Goal: Share content: Share content

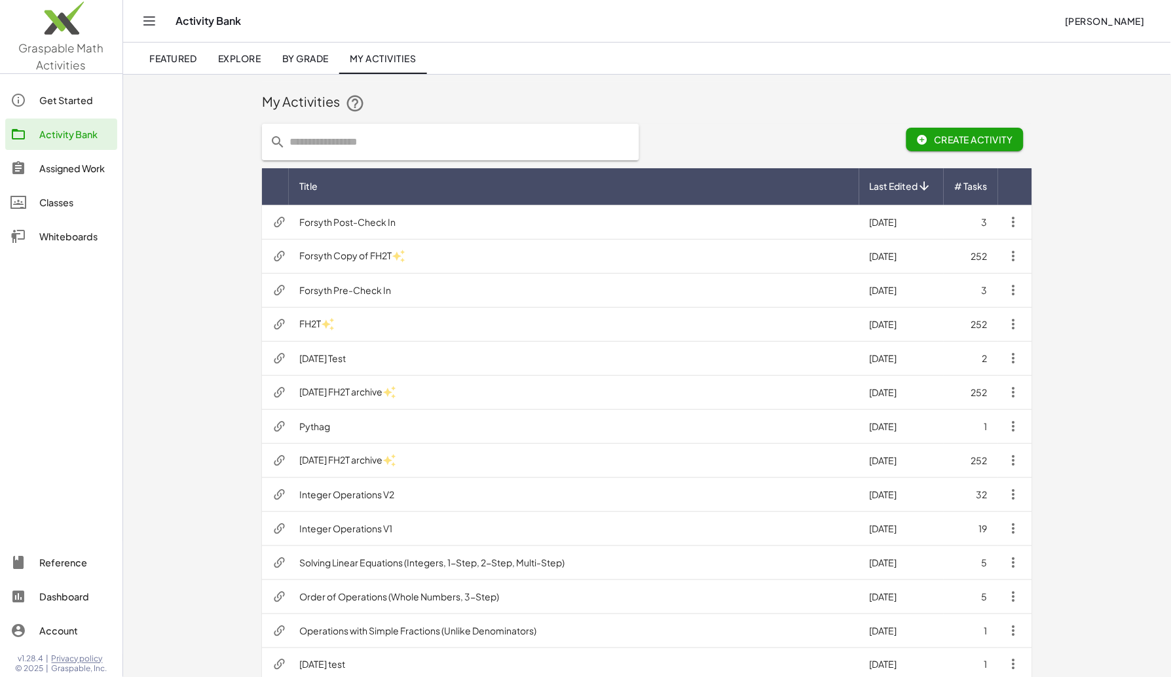
click at [181, 206] on div "My Activities Create Activity Title Last Edited # Tasks Forsyth Post-Check In 8…" at bounding box center [647, 590] width 1048 height 1032
click at [381, 221] on td "Forsyth Post-Check In" at bounding box center [574, 222] width 571 height 34
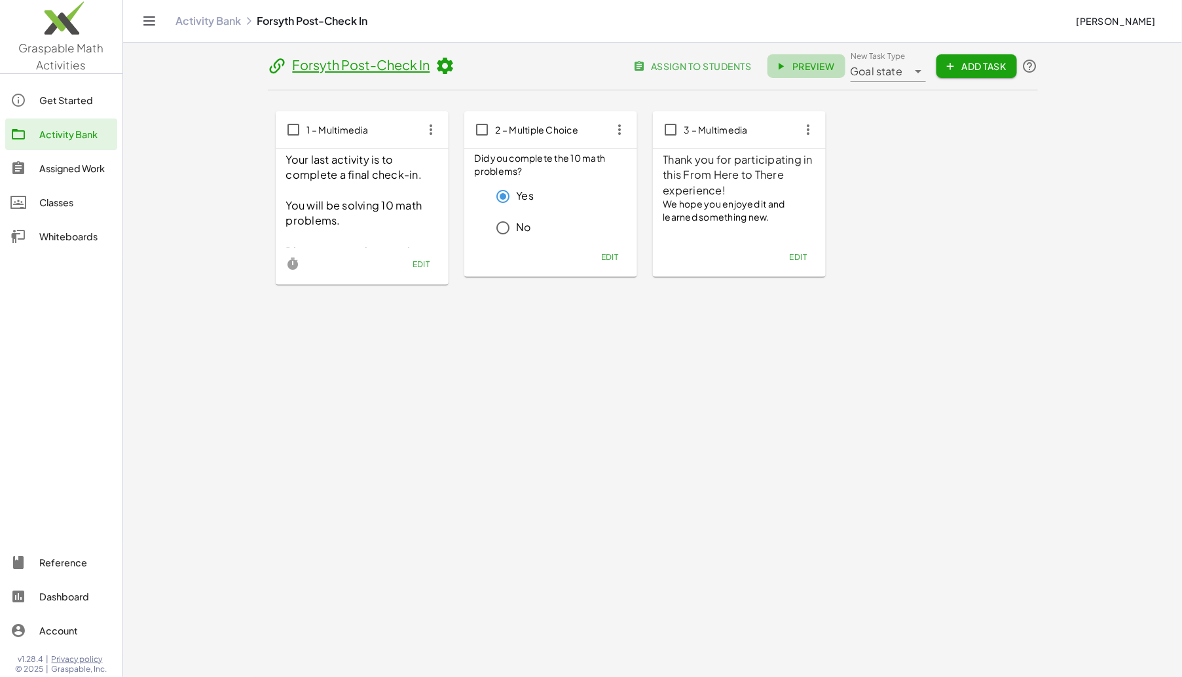
click at [806, 65] on span "Preview" at bounding box center [806, 66] width 57 height 12
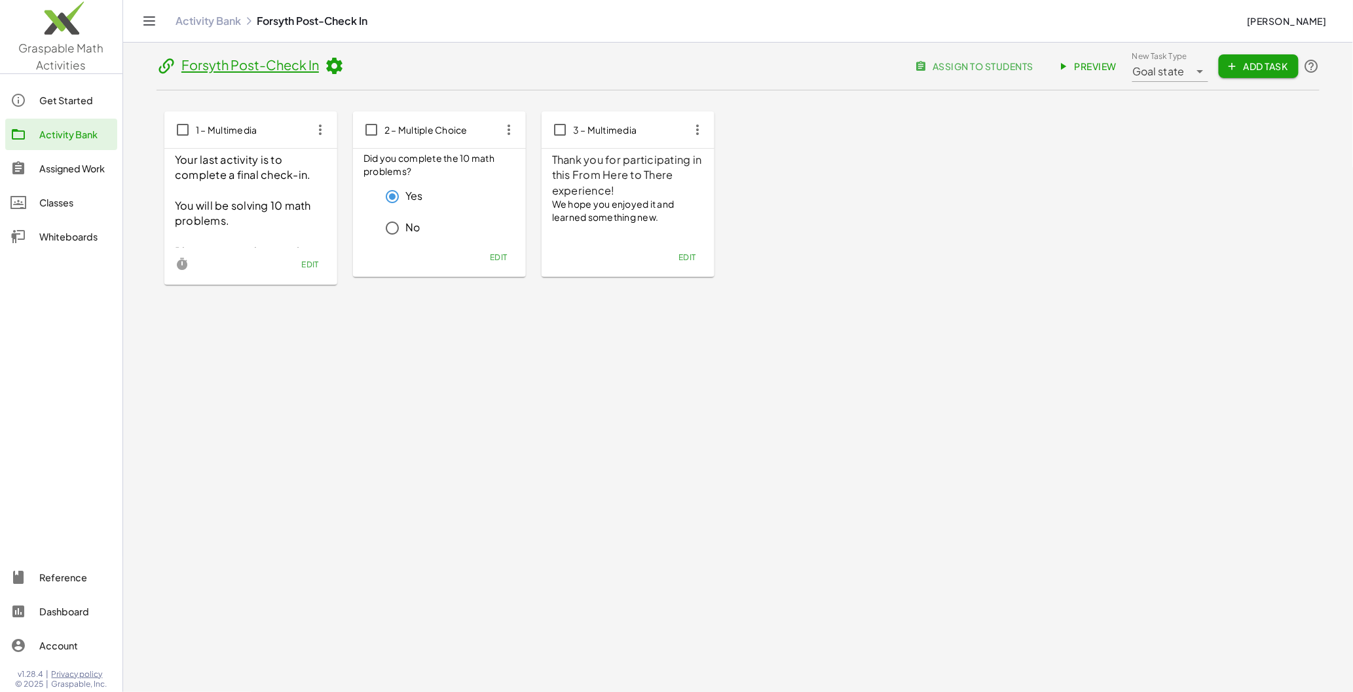
click at [338, 67] on icon at bounding box center [334, 66] width 20 height 20
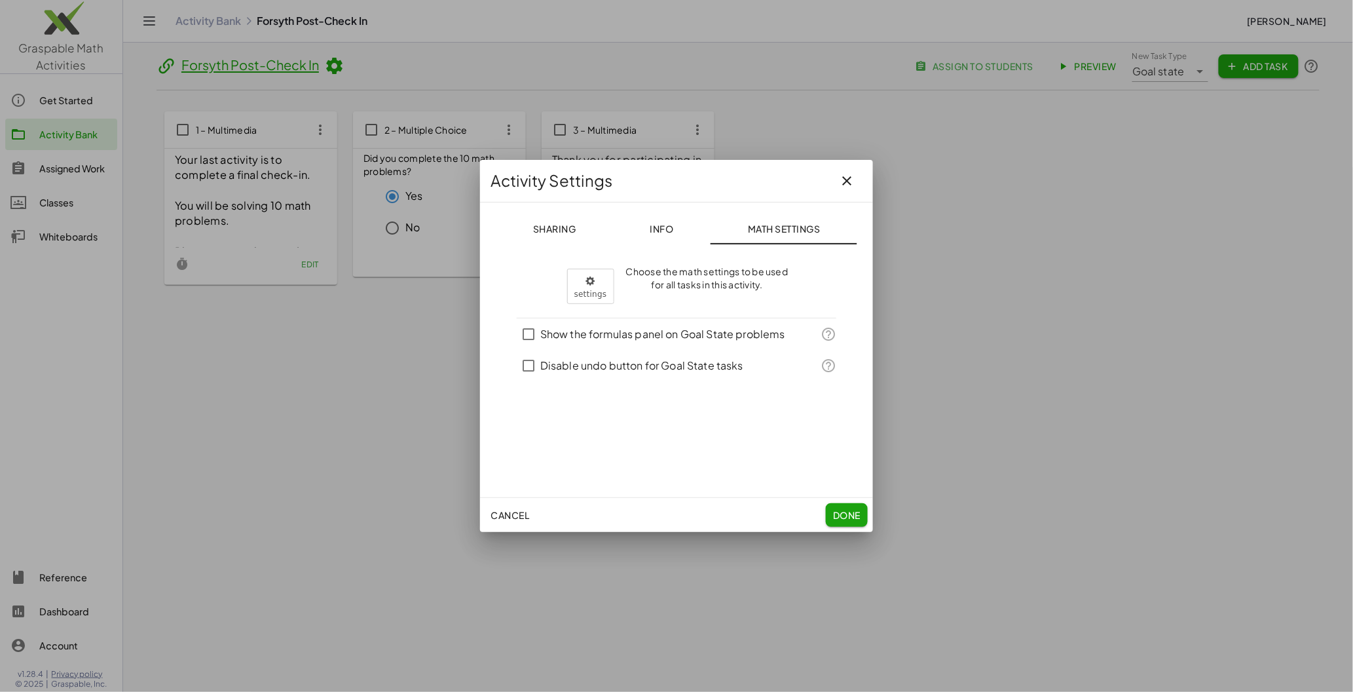
click at [660, 230] on span "Info" at bounding box center [662, 229] width 24 height 12
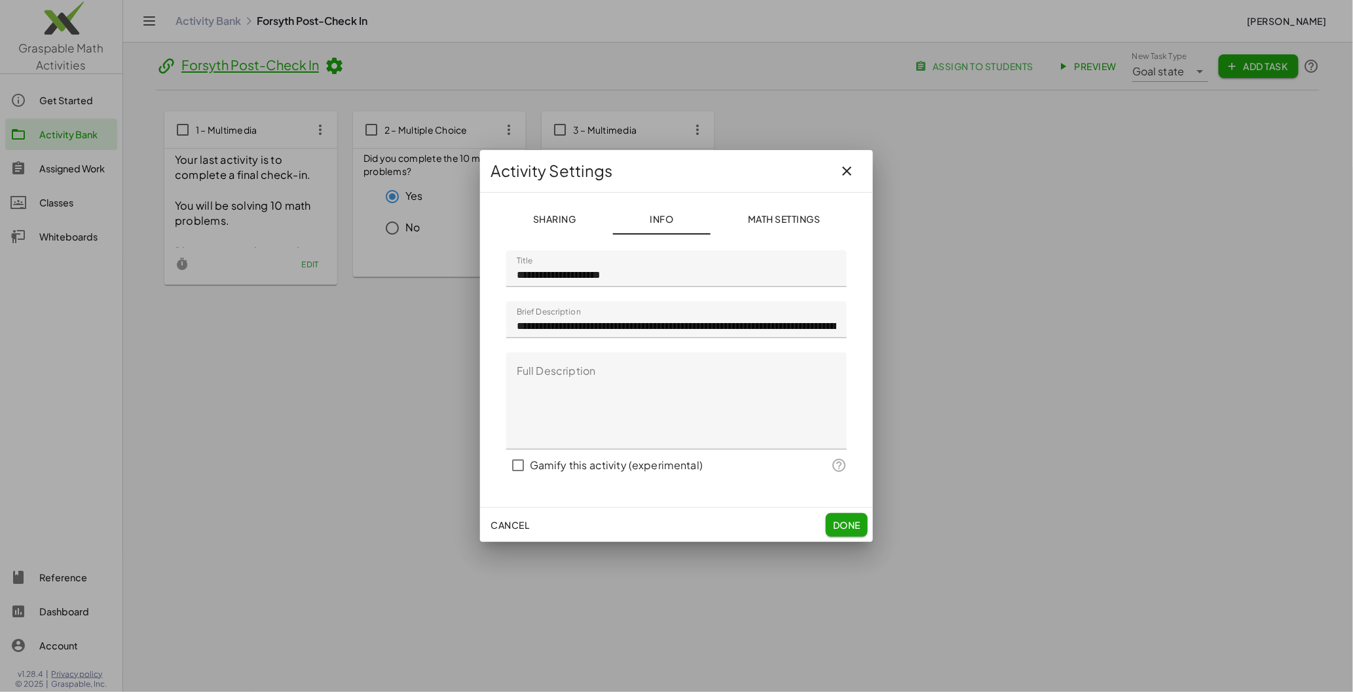
click at [567, 335] on input "**********" at bounding box center [676, 319] width 341 height 37
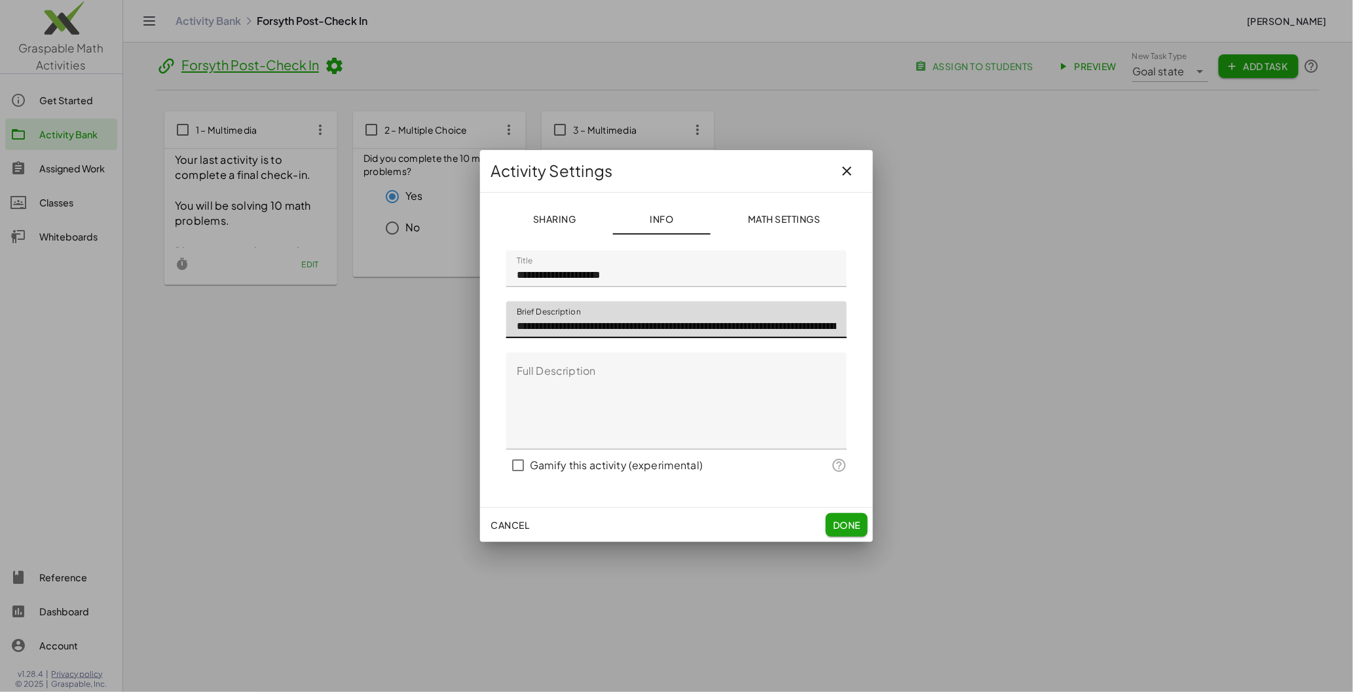
click at [562, 337] on input "**********" at bounding box center [676, 319] width 341 height 37
click at [642, 326] on input "**********" at bounding box center [676, 319] width 341 height 37
type input "**********"
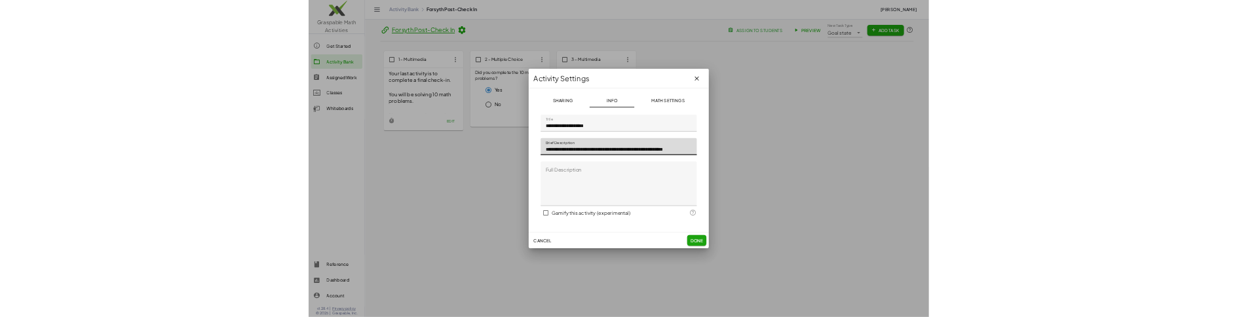
scroll to position [0, 0]
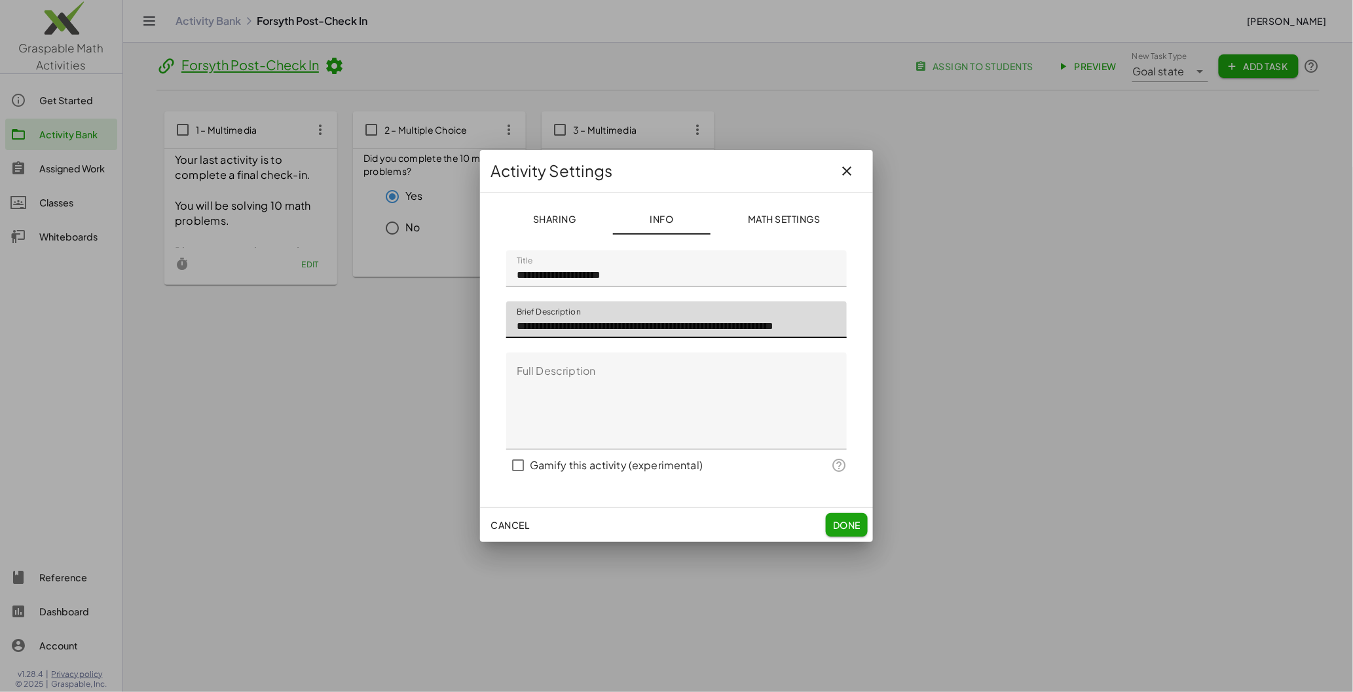
click at [846, 533] on button "Done" at bounding box center [847, 525] width 42 height 24
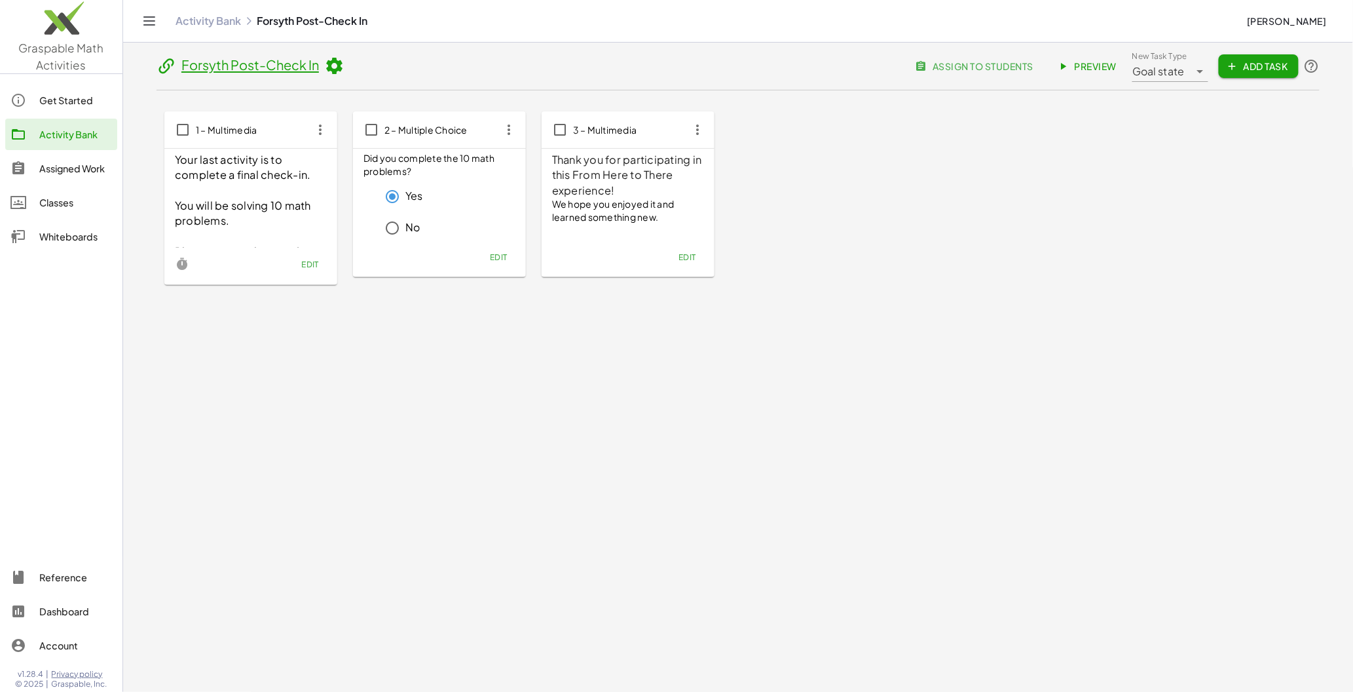
click at [64, 134] on div "Activity Bank" at bounding box center [75, 134] width 73 height 16
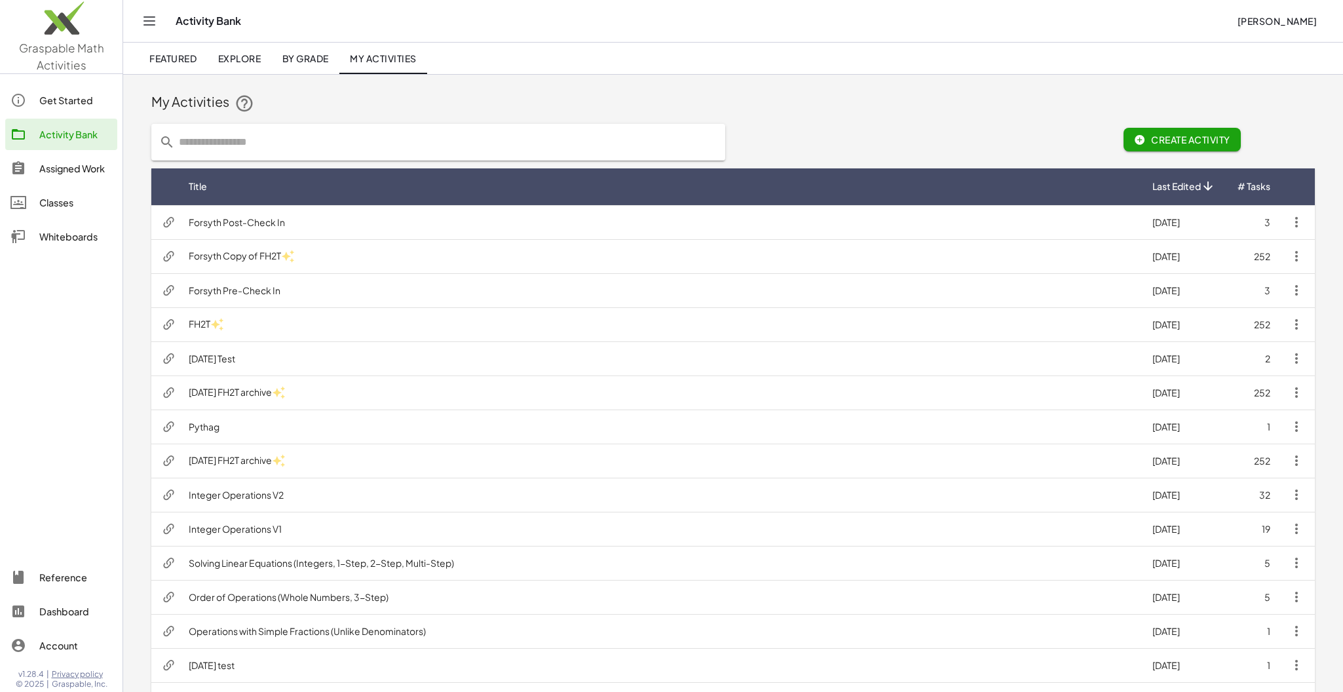
click at [345, 223] on td "Forsyth Post-Check In" at bounding box center [660, 222] width 964 height 34
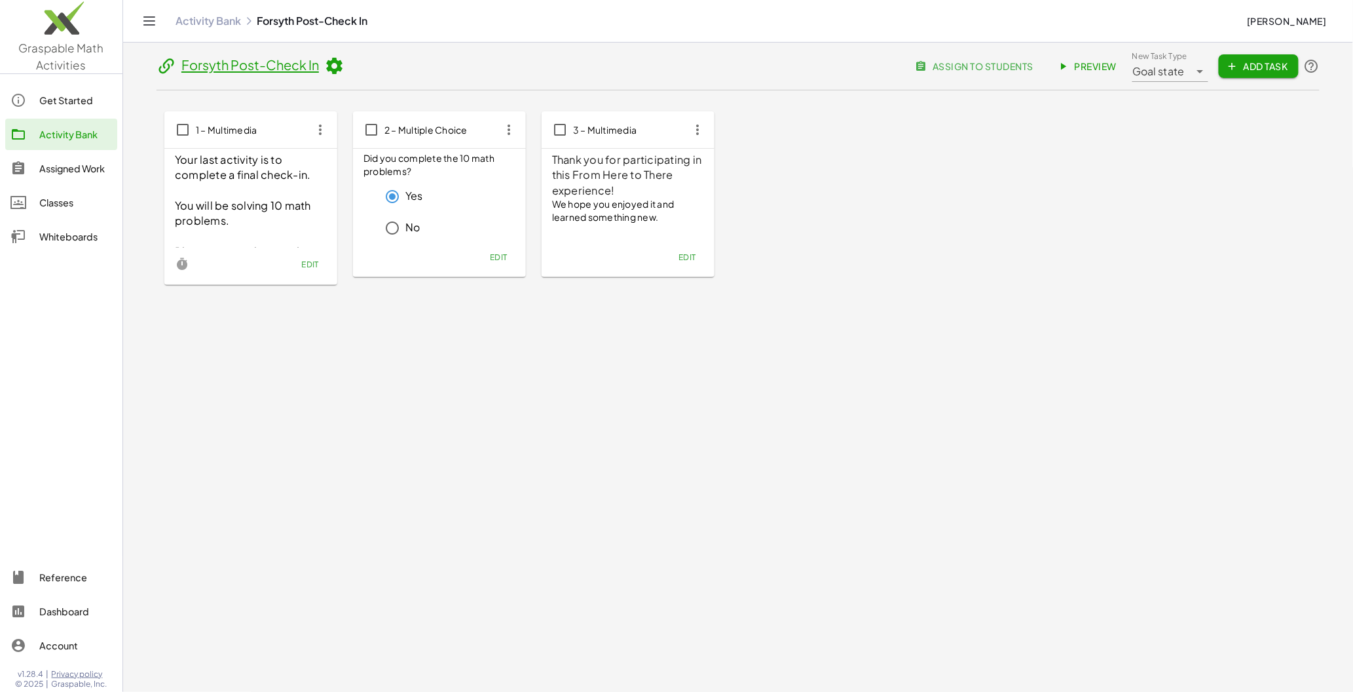
click at [344, 66] on icon at bounding box center [334, 66] width 20 height 20
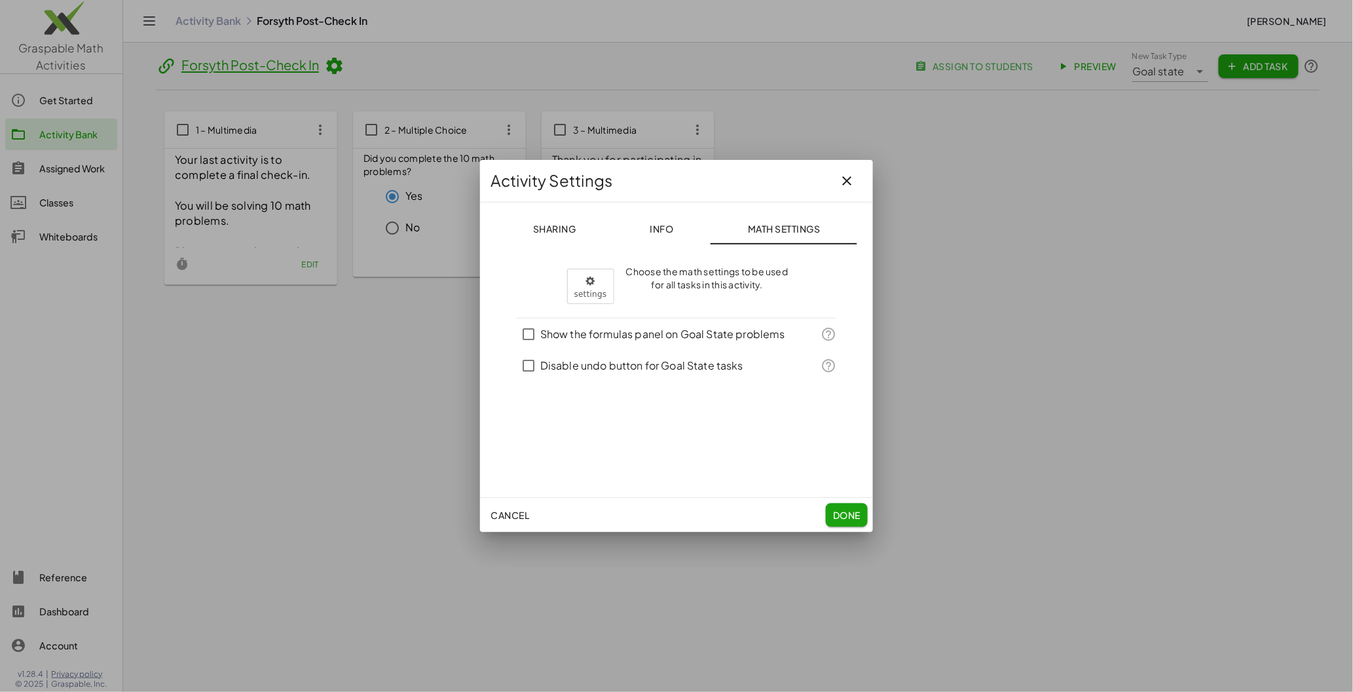
click at [670, 231] on span "Info" at bounding box center [662, 229] width 24 height 12
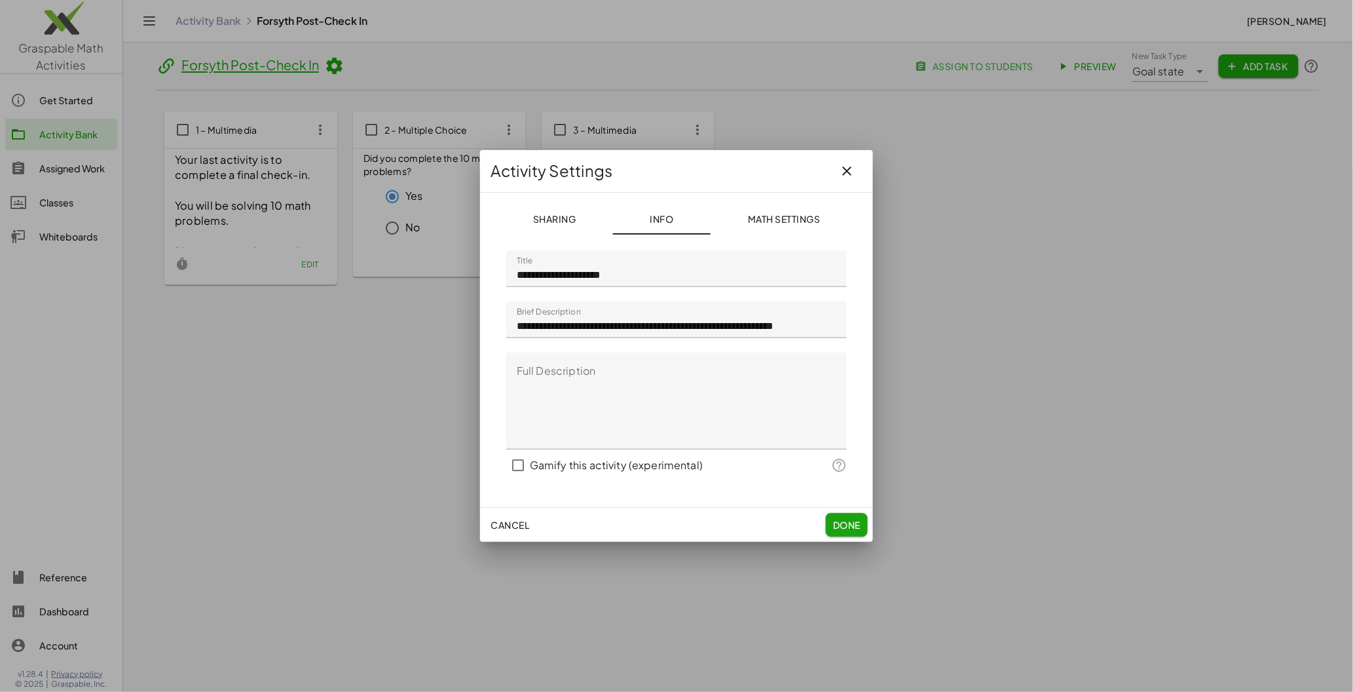
click at [846, 169] on icon "button" at bounding box center [847, 171] width 16 height 16
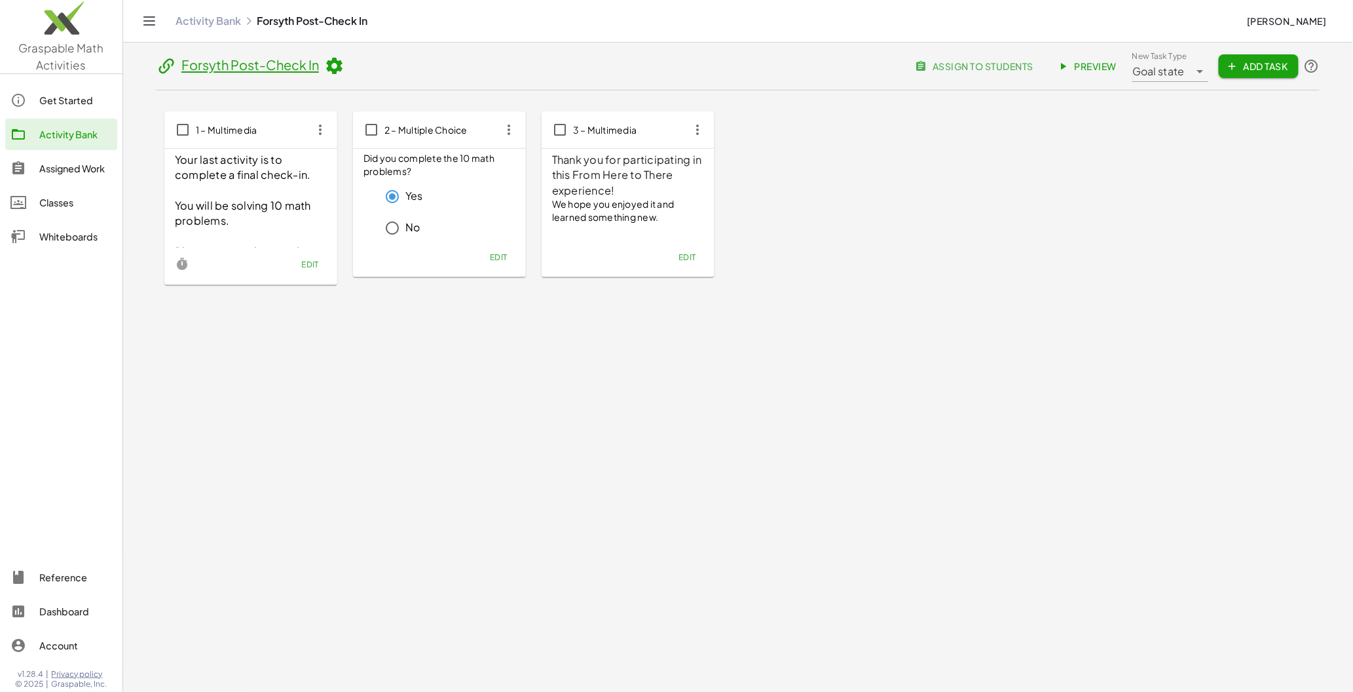
click at [338, 71] on icon at bounding box center [334, 66] width 20 height 20
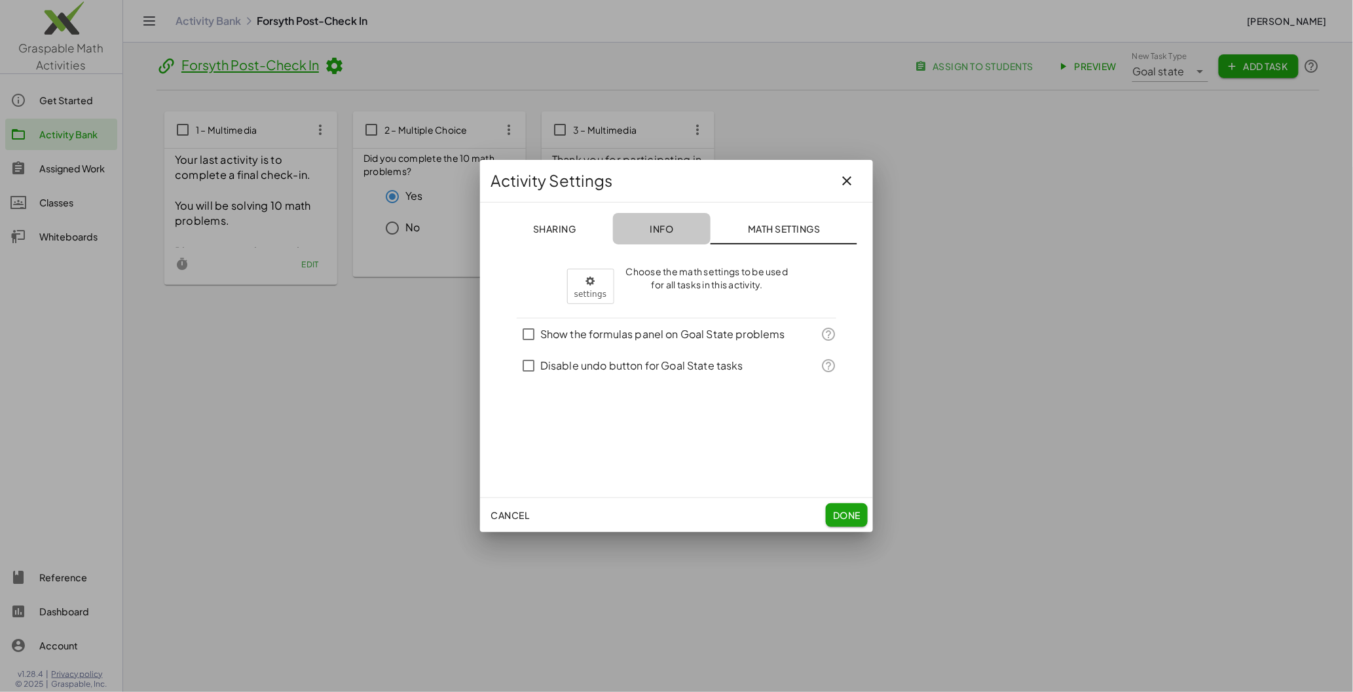
click at [659, 229] on span "Info" at bounding box center [662, 229] width 24 height 12
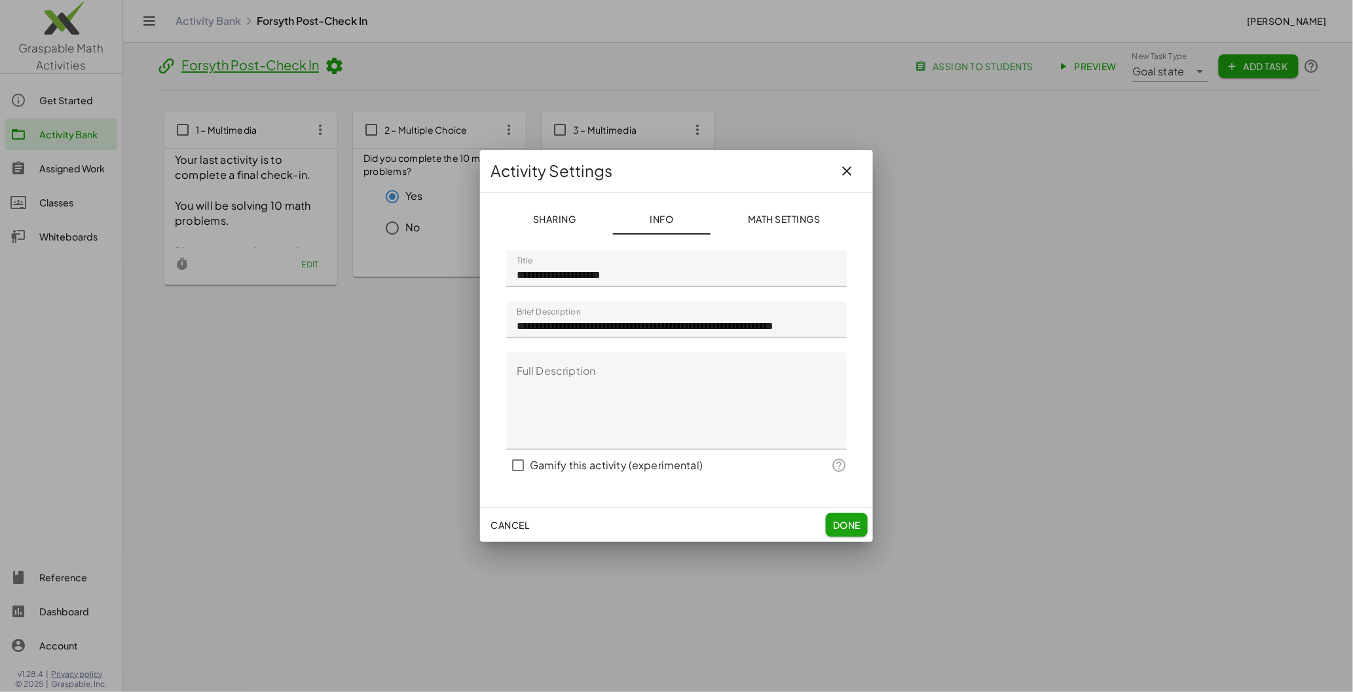
click at [849, 173] on icon "button" at bounding box center [847, 171] width 16 height 16
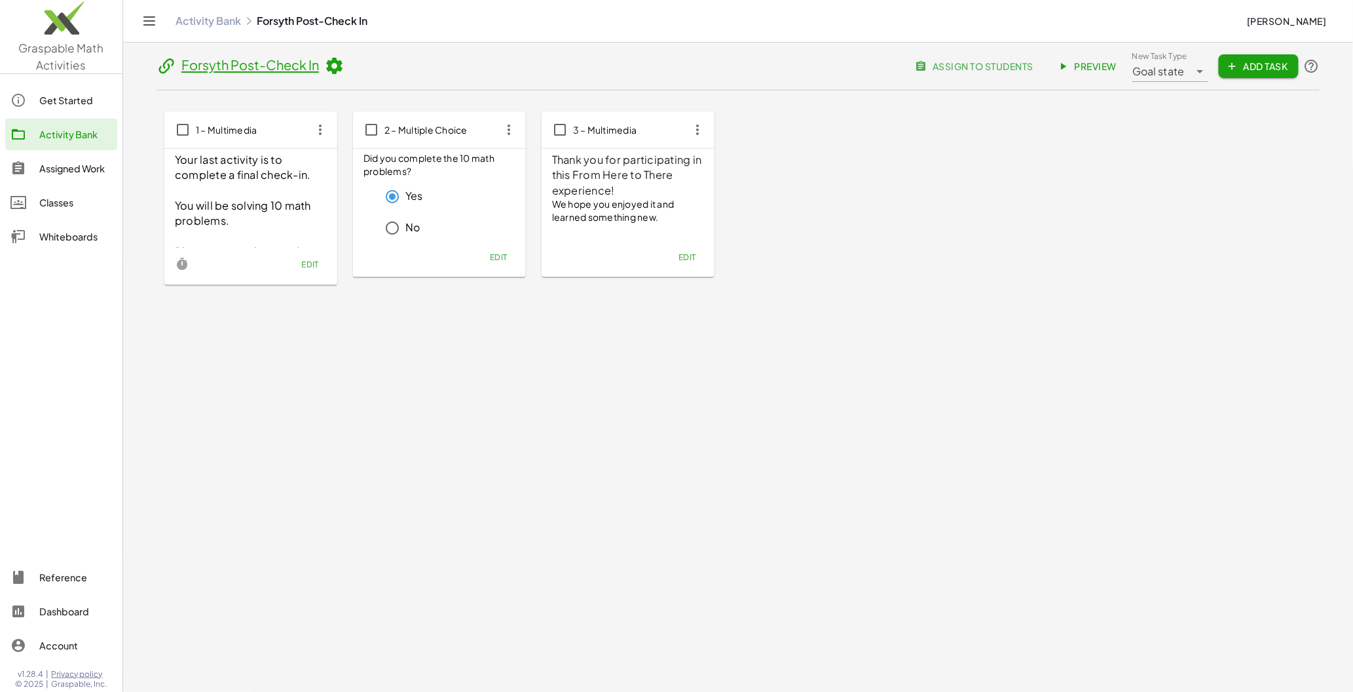
click at [205, 66] on link "Forsyth Post-Check In" at bounding box center [250, 64] width 138 height 16
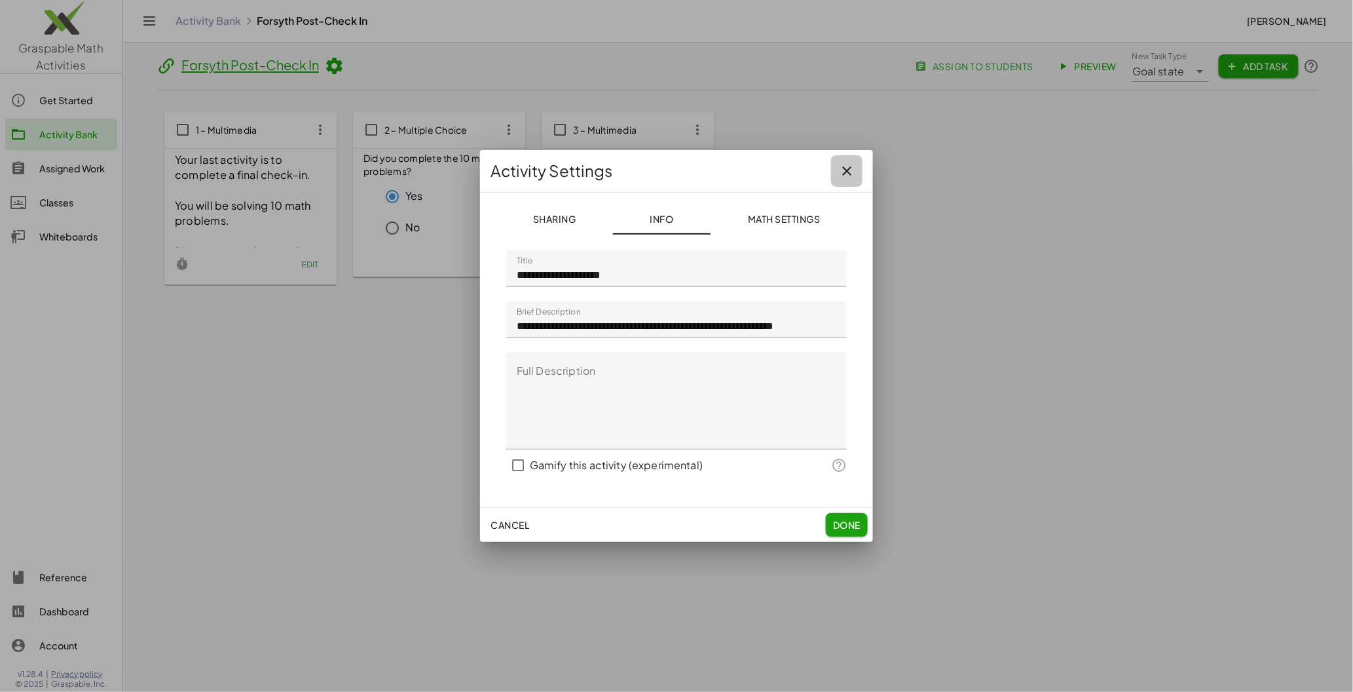
click at [855, 173] on button "button" at bounding box center [846, 170] width 31 height 31
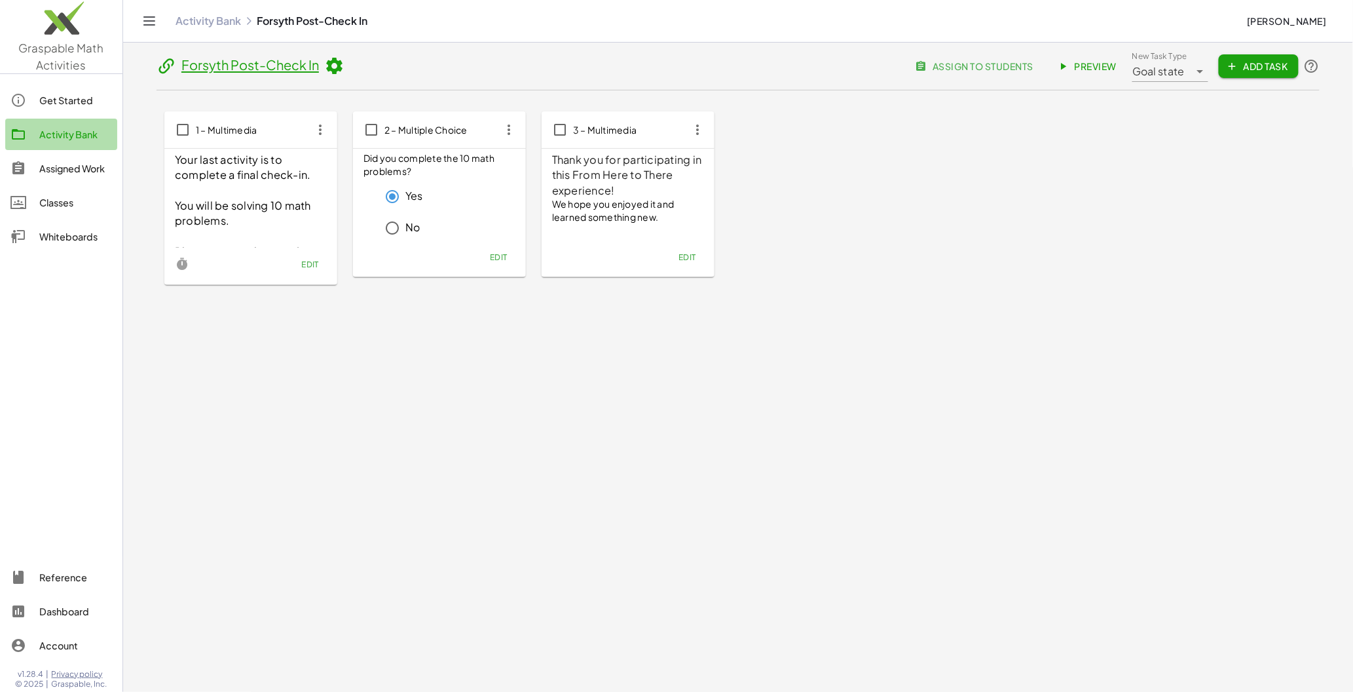
click at [49, 134] on div "Activity Bank" at bounding box center [75, 134] width 73 height 16
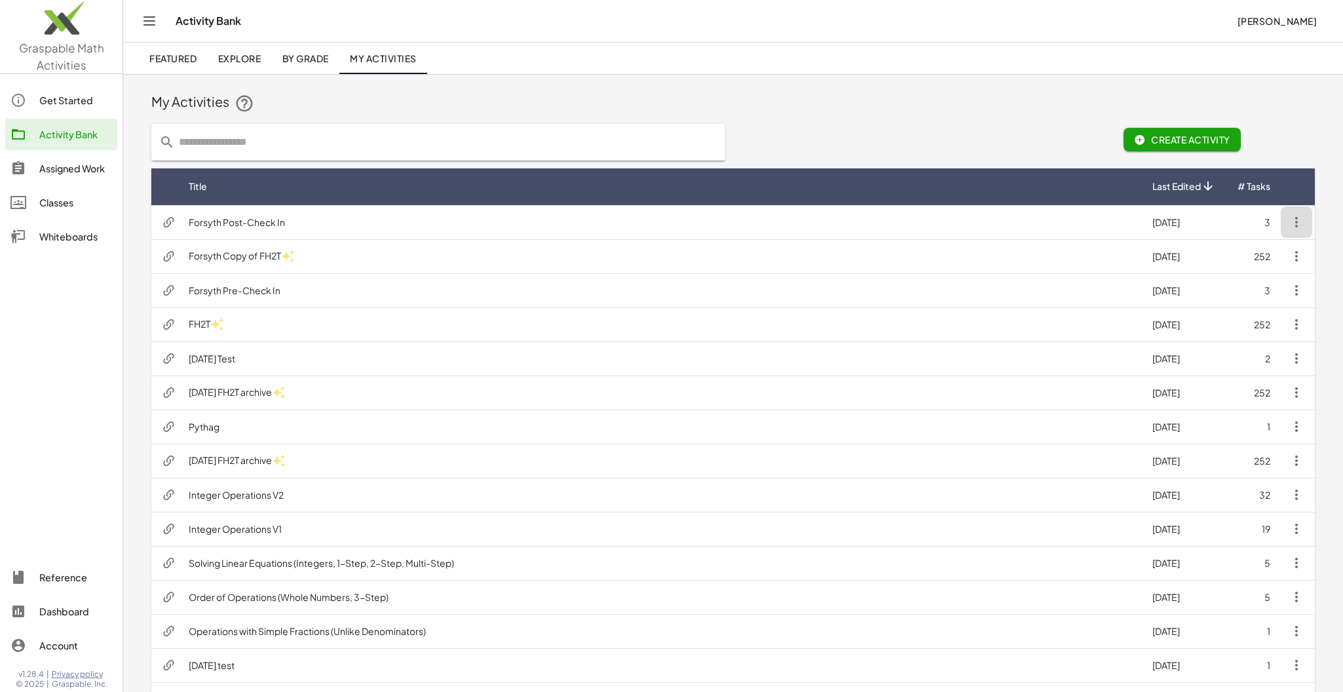
click at [1171, 225] on icon "button" at bounding box center [1296, 222] width 16 height 16
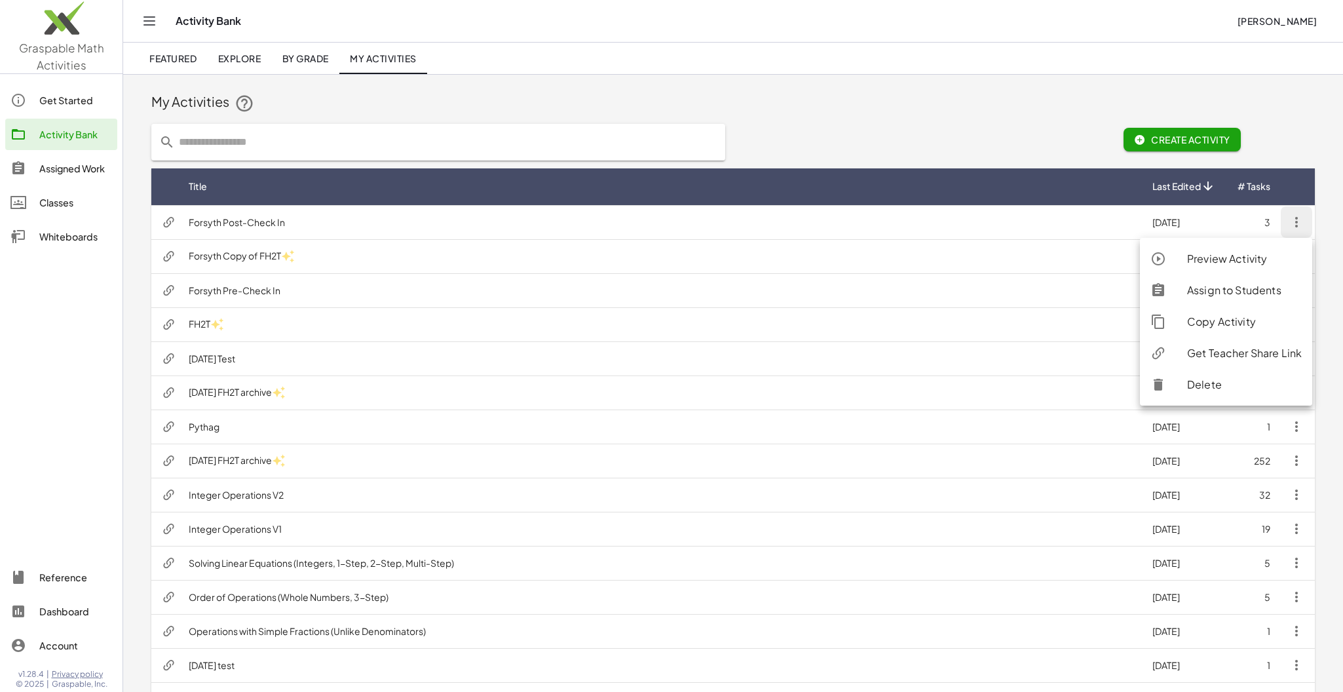
click at [1171, 351] on div "Get Teacher Share Link" at bounding box center [1244, 353] width 115 height 16
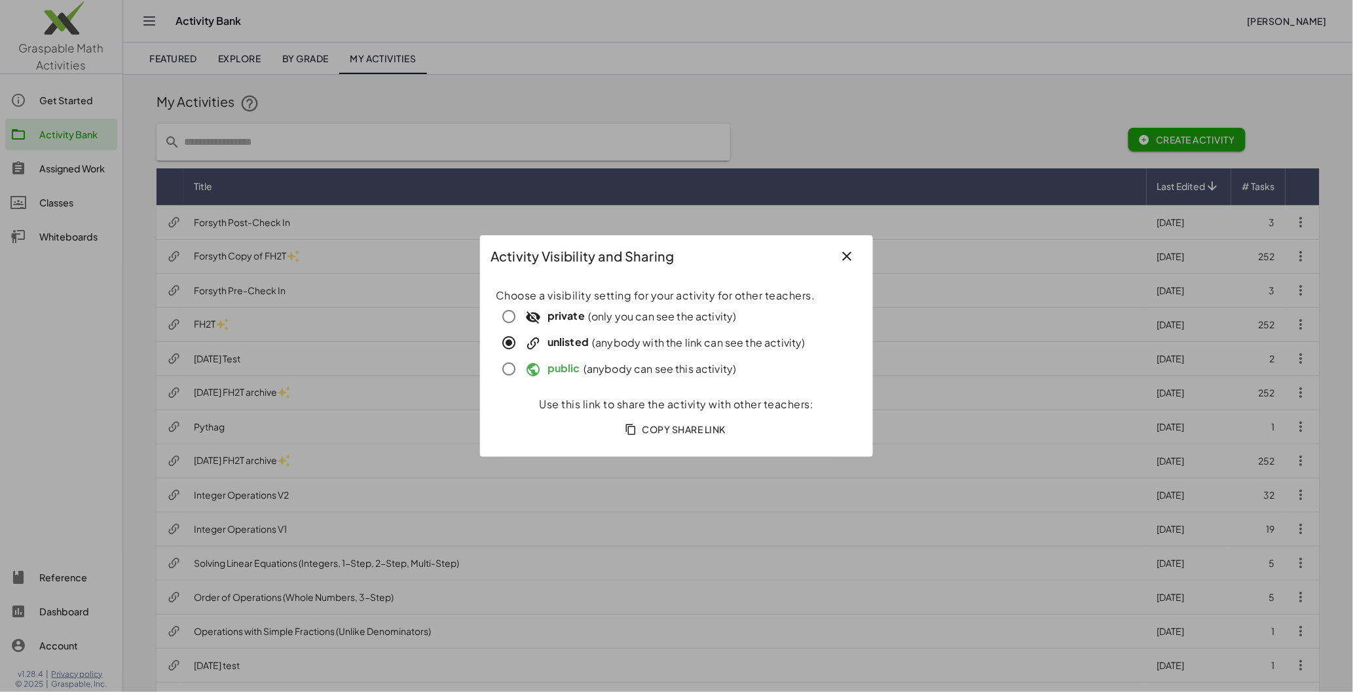
click at [692, 427] on span "Copy Share Link" at bounding box center [677, 429] width 98 height 12
drag, startPoint x: 846, startPoint y: 259, endPoint x: 838, endPoint y: 261, distance: 8.1
click at [845, 259] on icon "button" at bounding box center [847, 256] width 16 height 16
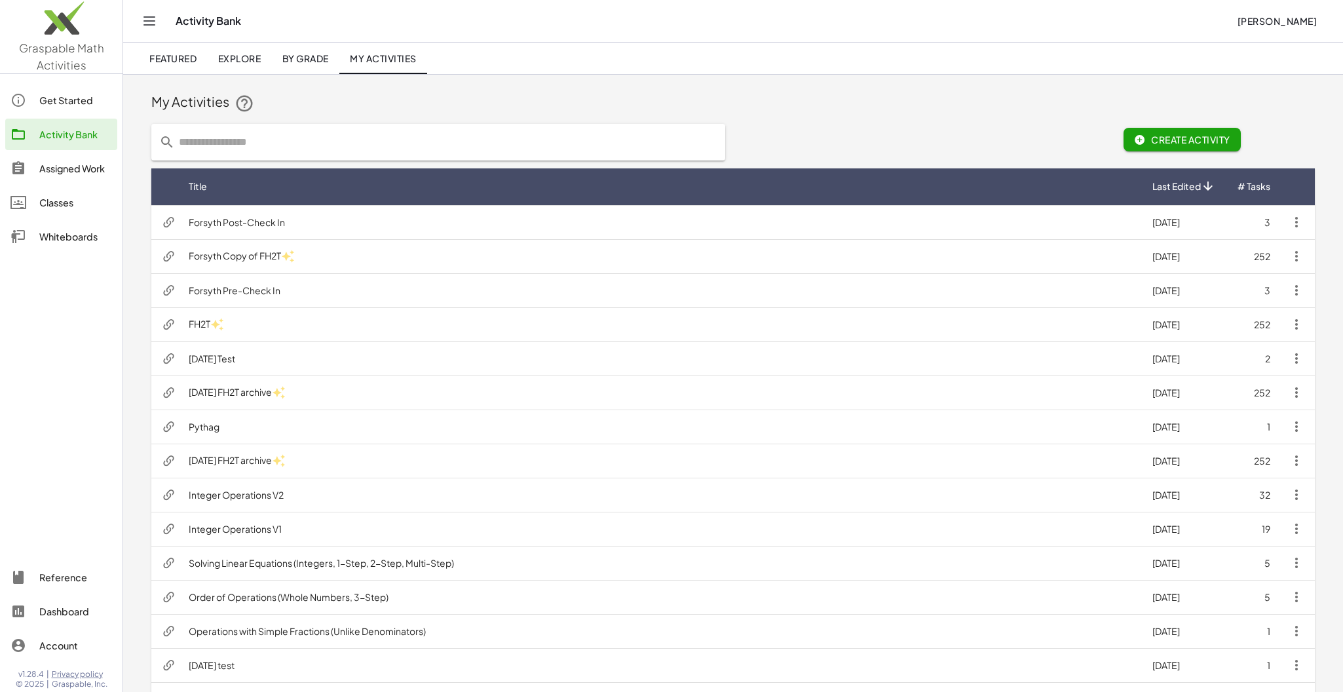
click at [248, 225] on td "Forsyth Post-Check In" at bounding box center [660, 222] width 964 height 34
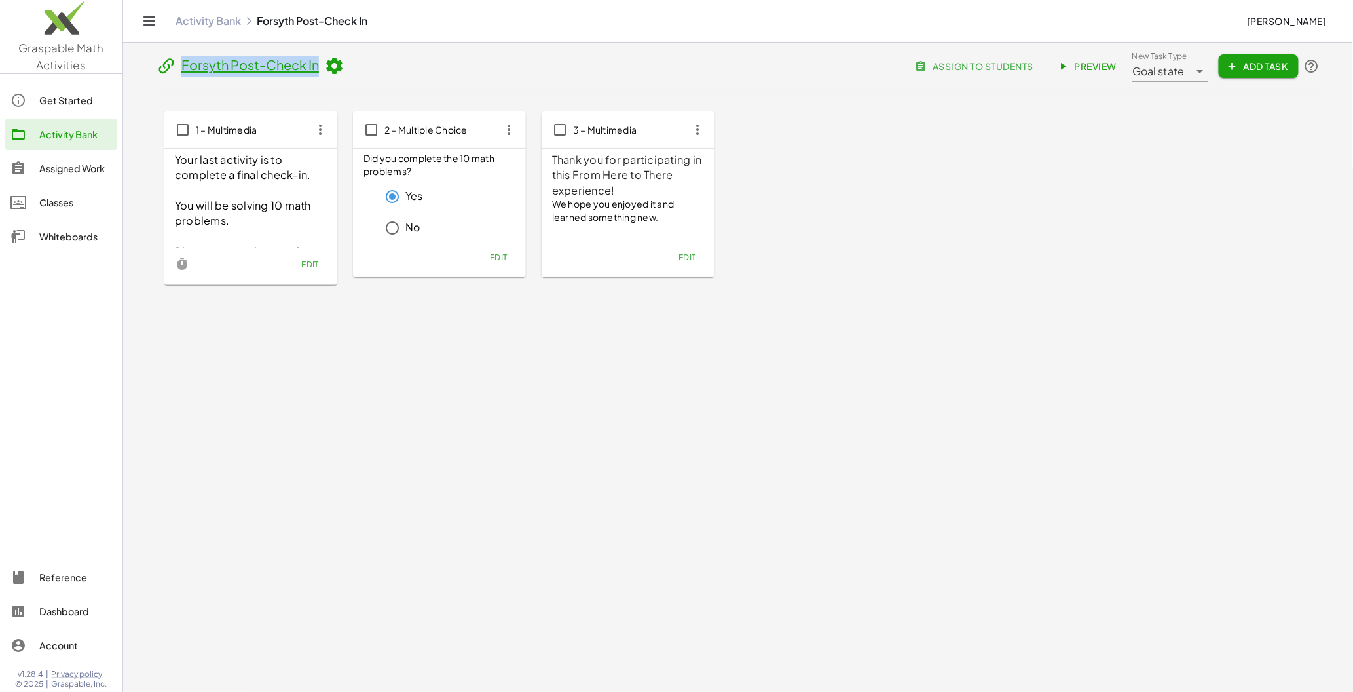
drag, startPoint x: 373, startPoint y: 72, endPoint x: 183, endPoint y: 75, distance: 190.0
click at [183, 75] on header "Forsyth Post-Check In assign to students Preview New Task Type Goal state *****…" at bounding box center [738, 70] width 1163 height 40
copy link "Forsyth Post-Check In"
click at [75, 137] on div "Activity Bank" at bounding box center [75, 134] width 73 height 16
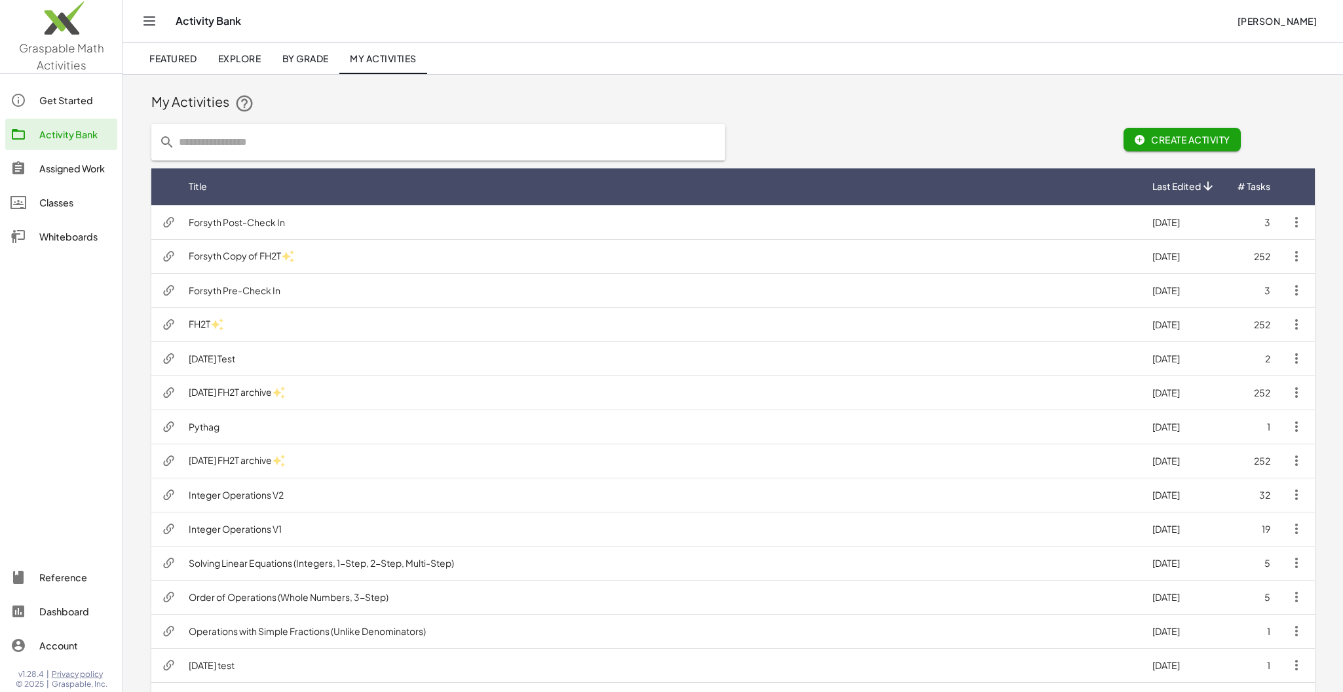
click at [1171, 223] on button "button" at bounding box center [1296, 221] width 31 height 31
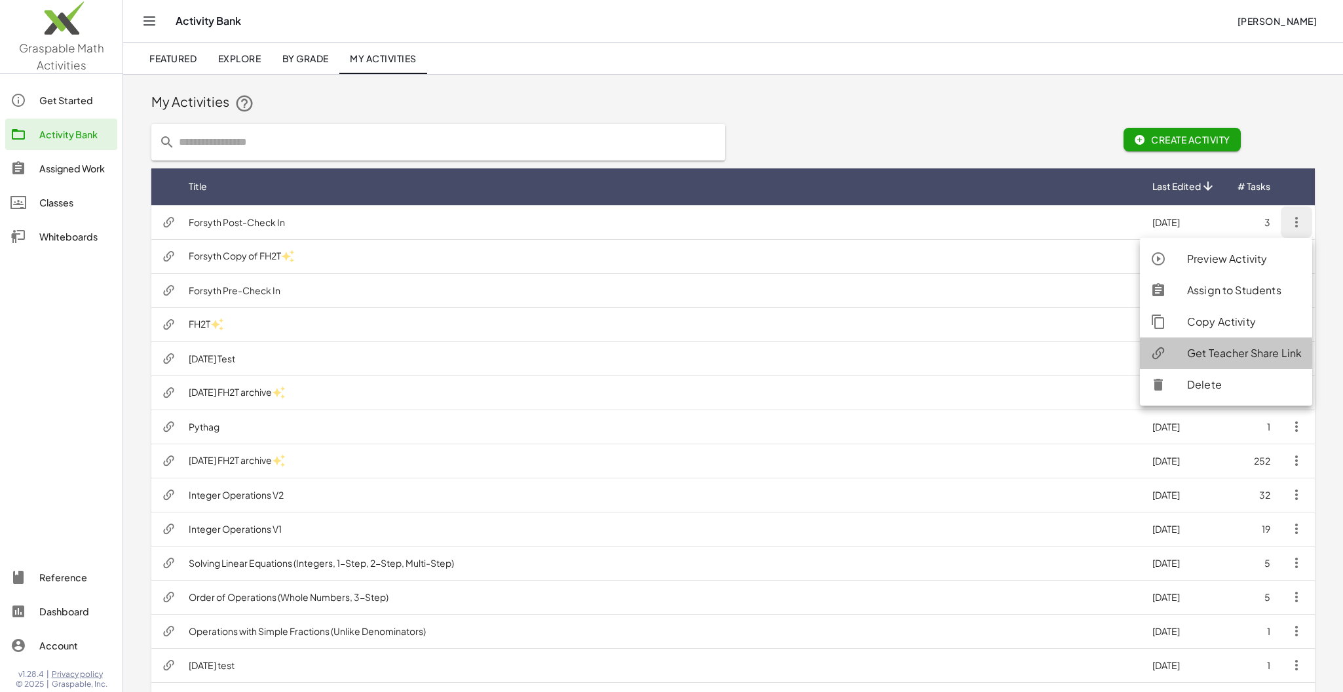
click at [1171, 350] on div "Get Teacher Share Link" at bounding box center [1244, 353] width 115 height 16
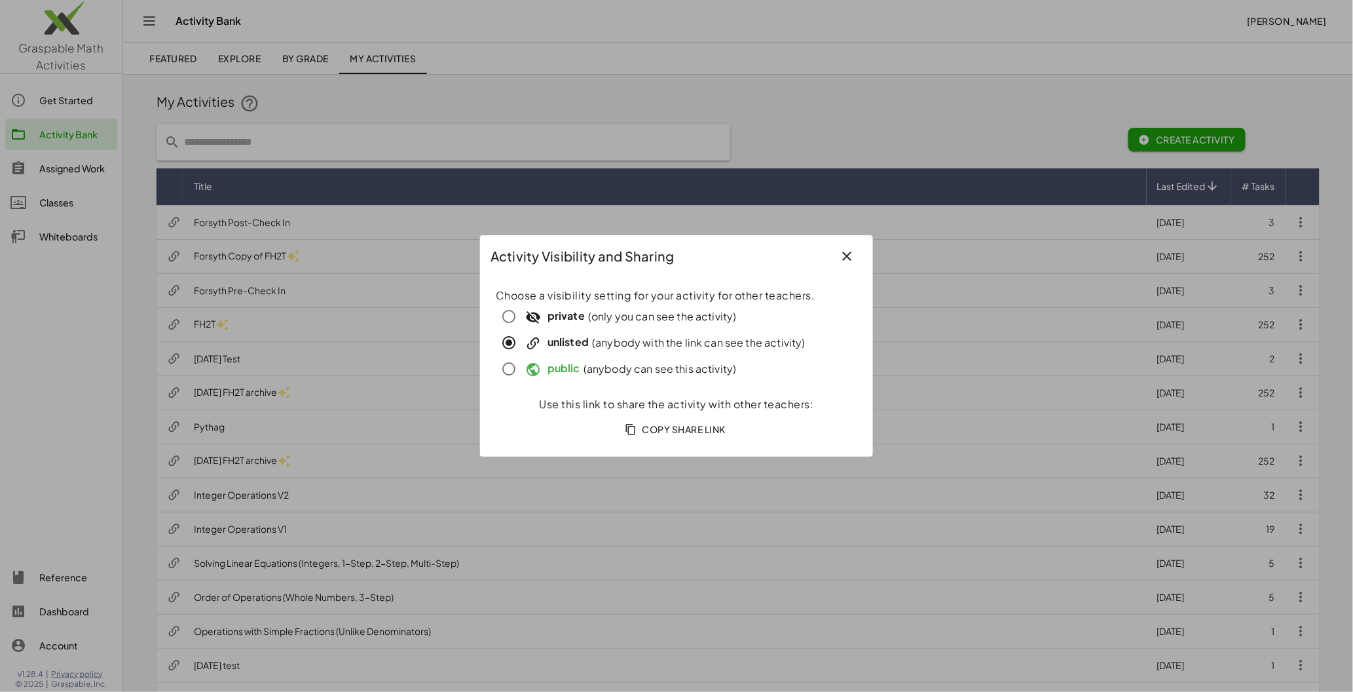
click at [675, 428] on span "Copy Share Link" at bounding box center [677, 429] width 98 height 12
click at [847, 256] on icon "button" at bounding box center [847, 256] width 16 height 16
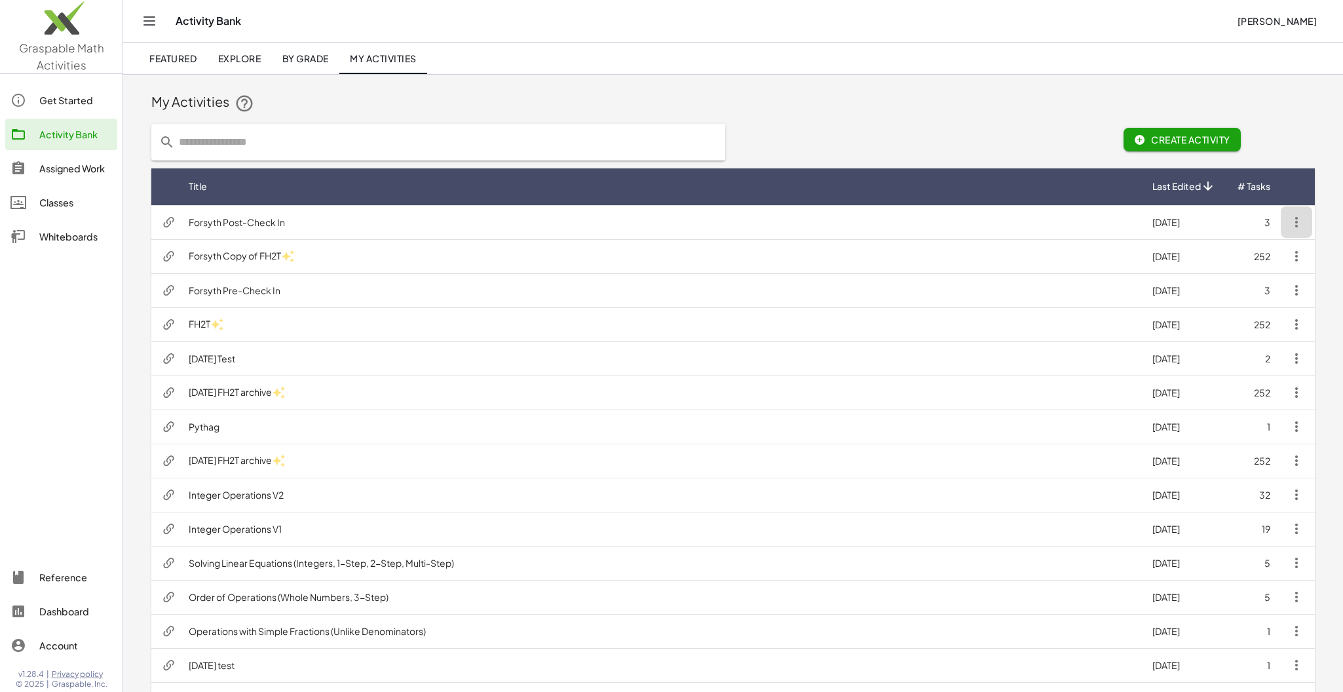
click at [1171, 222] on icon "button" at bounding box center [1296, 222] width 16 height 16
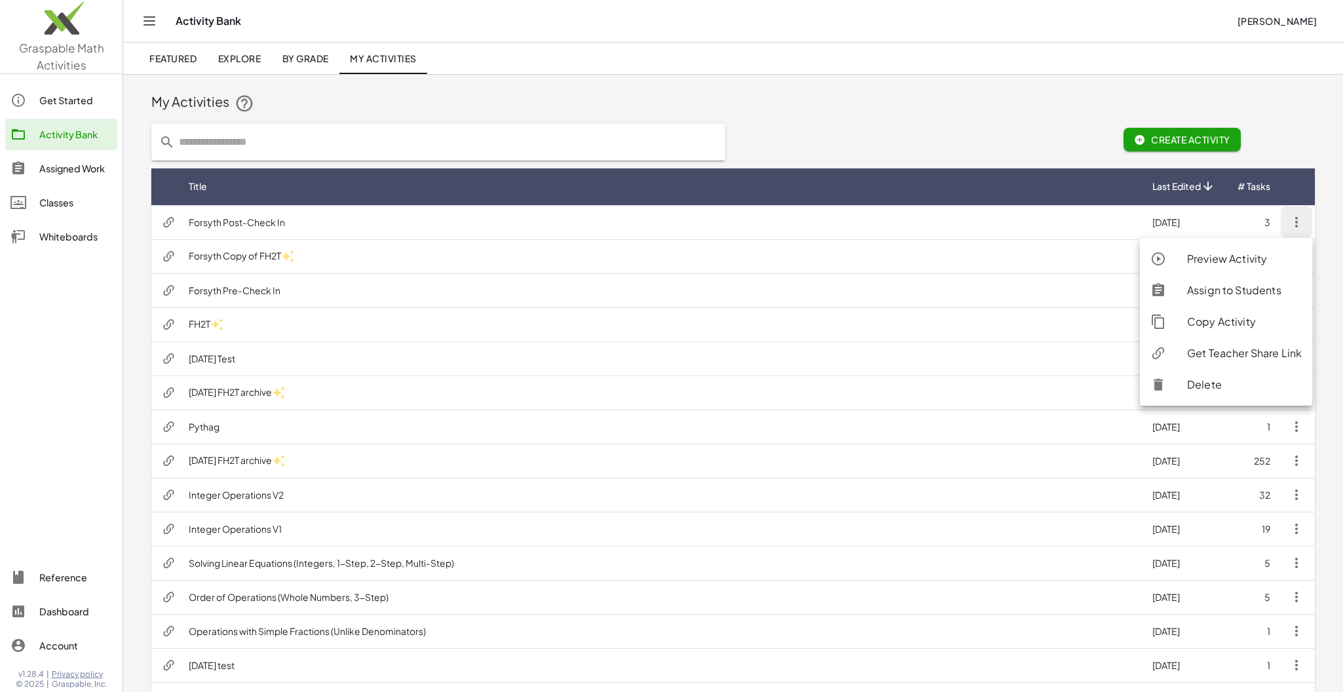
click at [1171, 353] on div "Get Teacher Share Link" at bounding box center [1244, 353] width 115 height 16
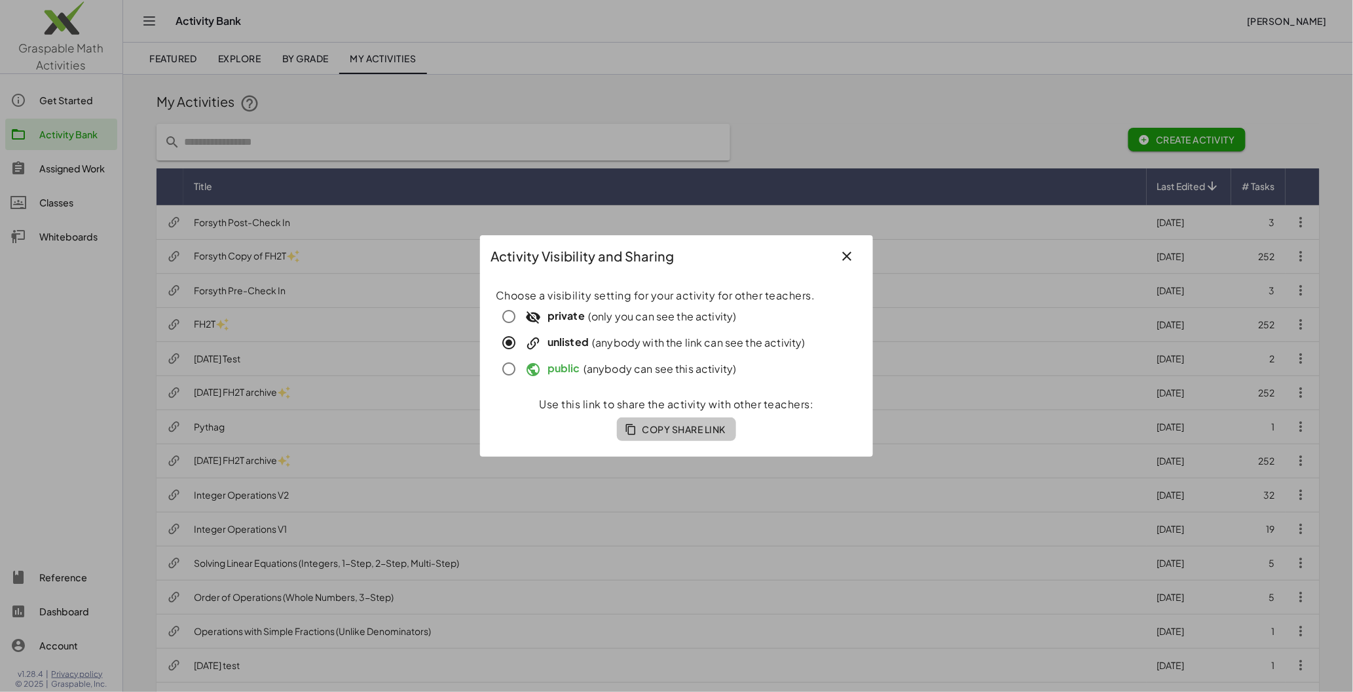
click at [690, 430] on span "Copy Share Link" at bounding box center [677, 429] width 98 height 12
click at [848, 245] on button "button" at bounding box center [846, 255] width 31 height 31
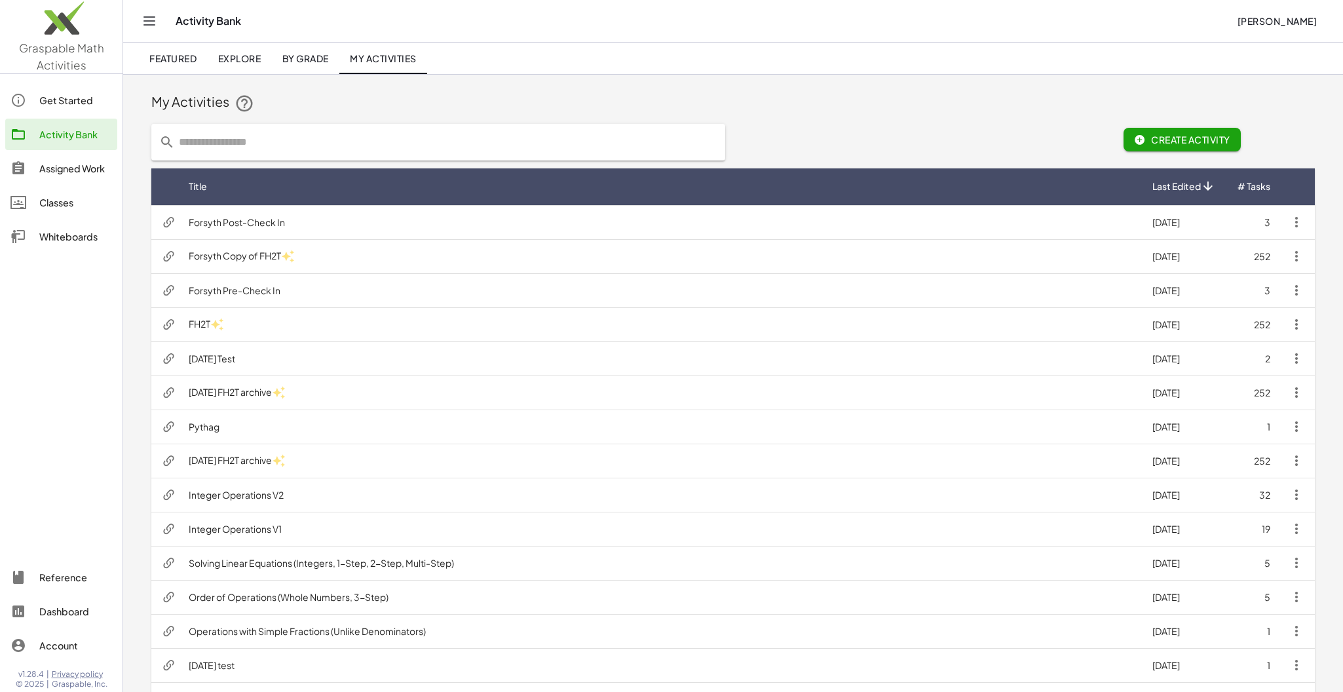
click at [798, 231] on td "Forsyth Post-Check In" at bounding box center [660, 222] width 964 height 34
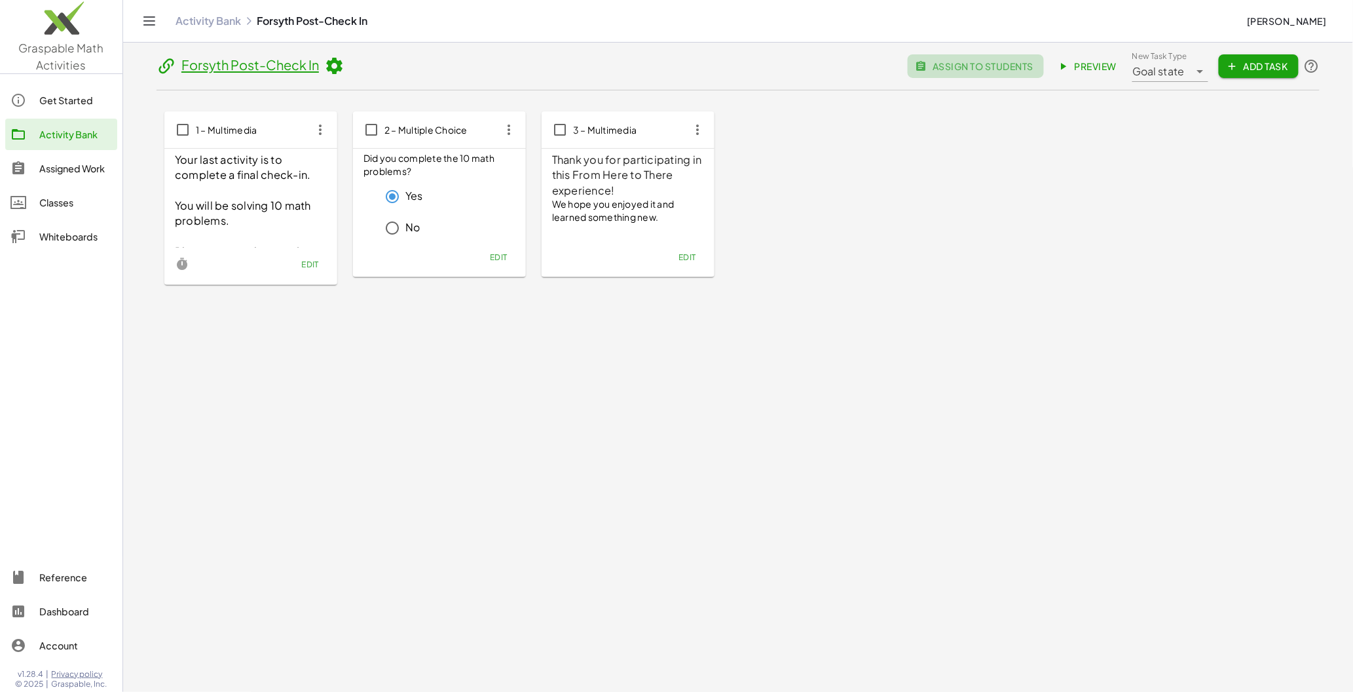
click at [972, 68] on span "assign to students" at bounding box center [975, 66] width 115 height 12
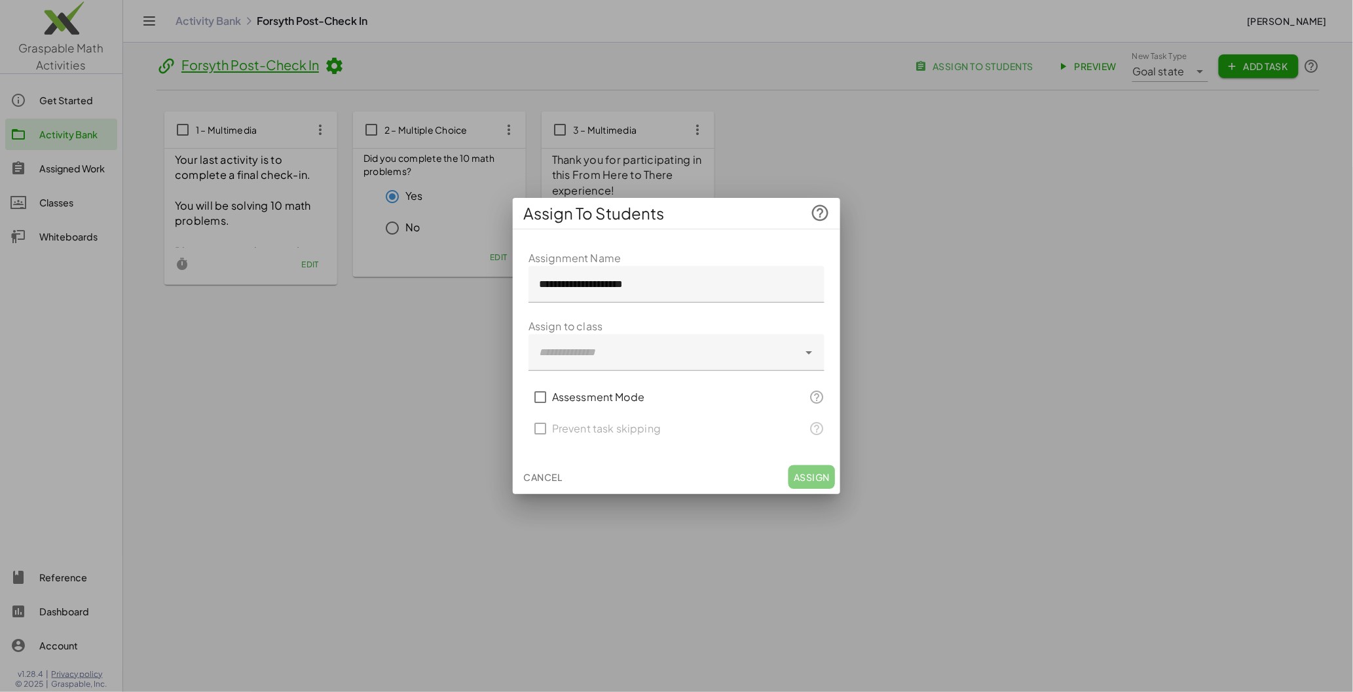
click at [545, 480] on span "Cancel" at bounding box center [542, 477] width 39 height 12
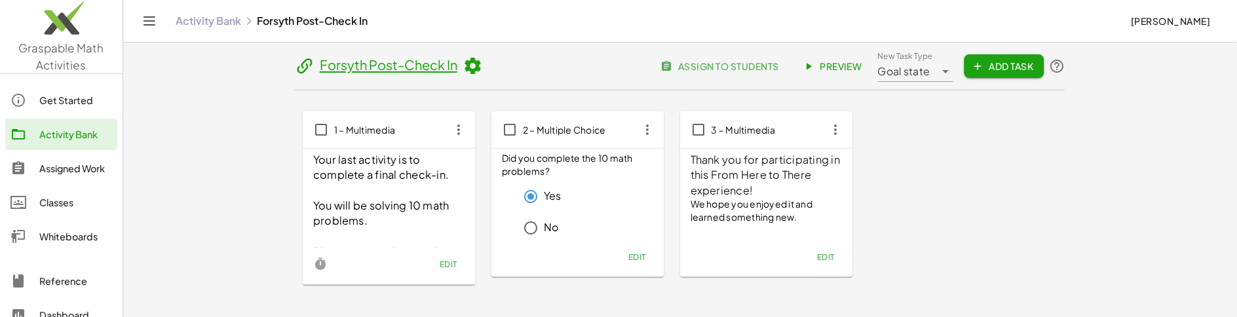
click at [67, 140] on div "Activity Bank" at bounding box center [75, 134] width 73 height 16
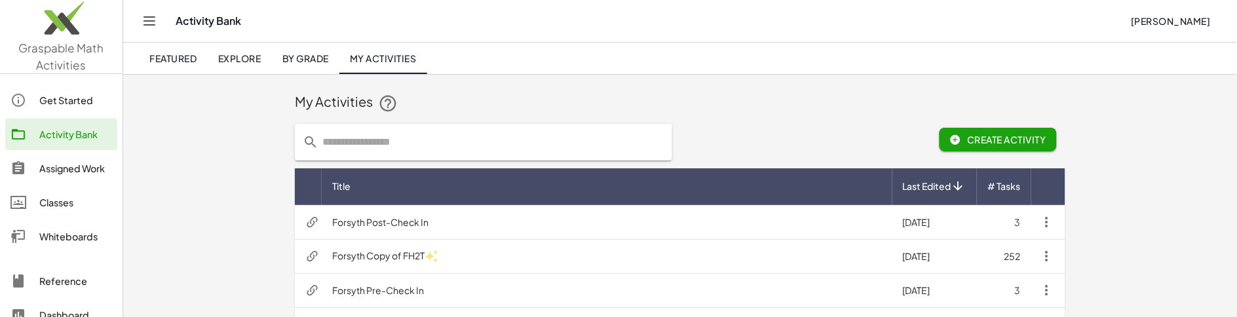
click at [392, 217] on td "Forsyth Post-Check In" at bounding box center [607, 222] width 571 height 34
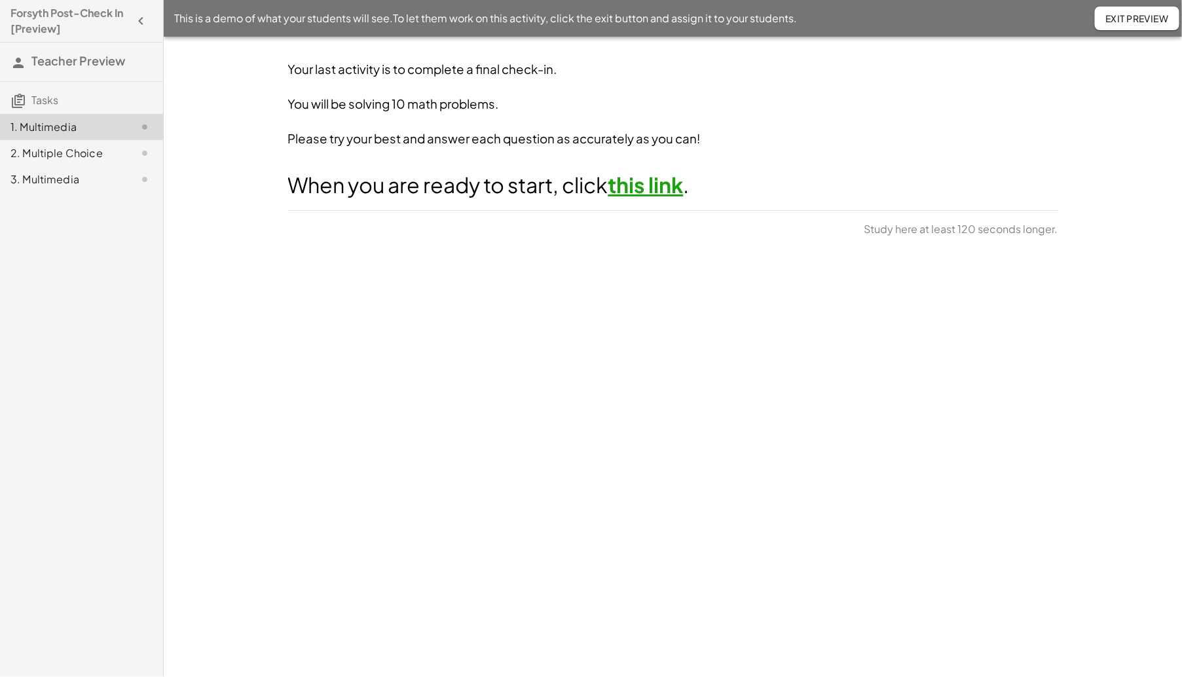
click at [45, 154] on div "2. Multiple Choice" at bounding box center [62, 153] width 105 height 16
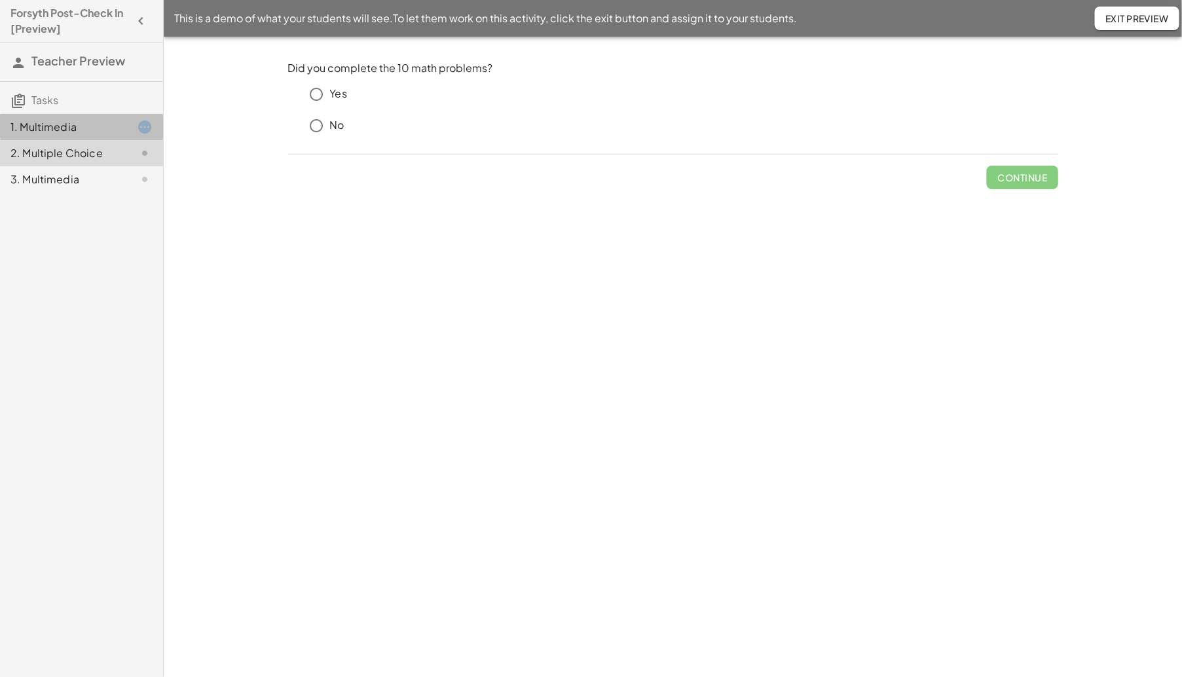
click at [50, 121] on div "1. Multimedia" at bounding box center [62, 127] width 105 height 16
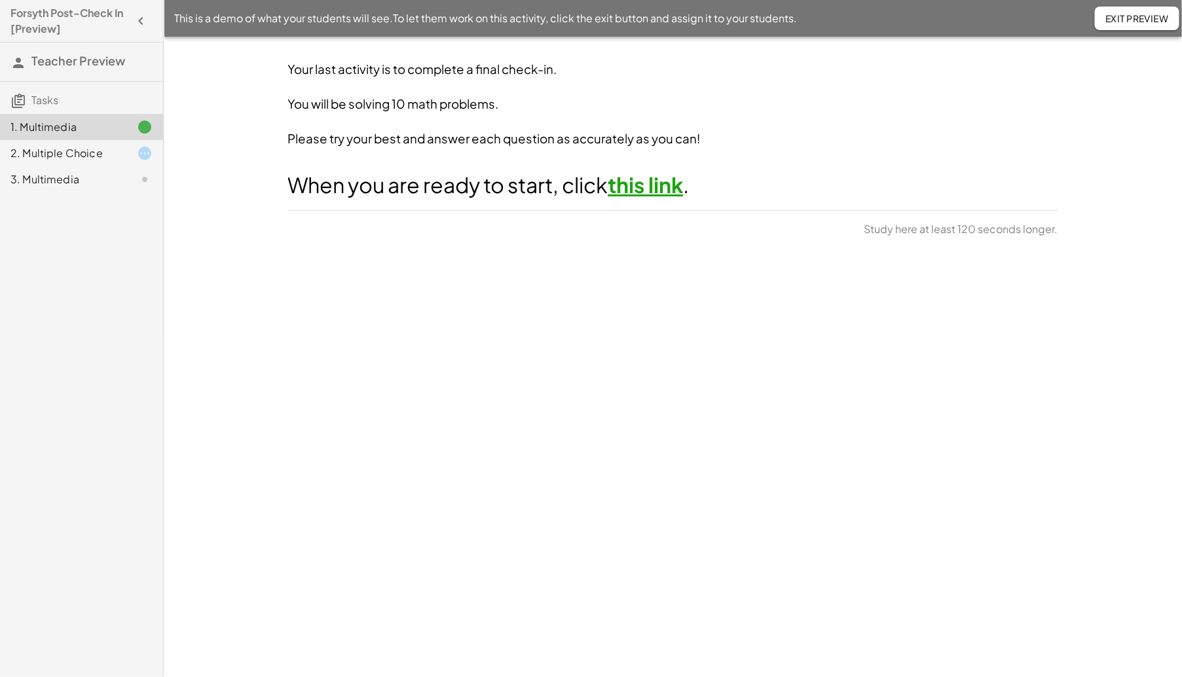
click at [645, 189] on link "this link" at bounding box center [646, 185] width 75 height 26
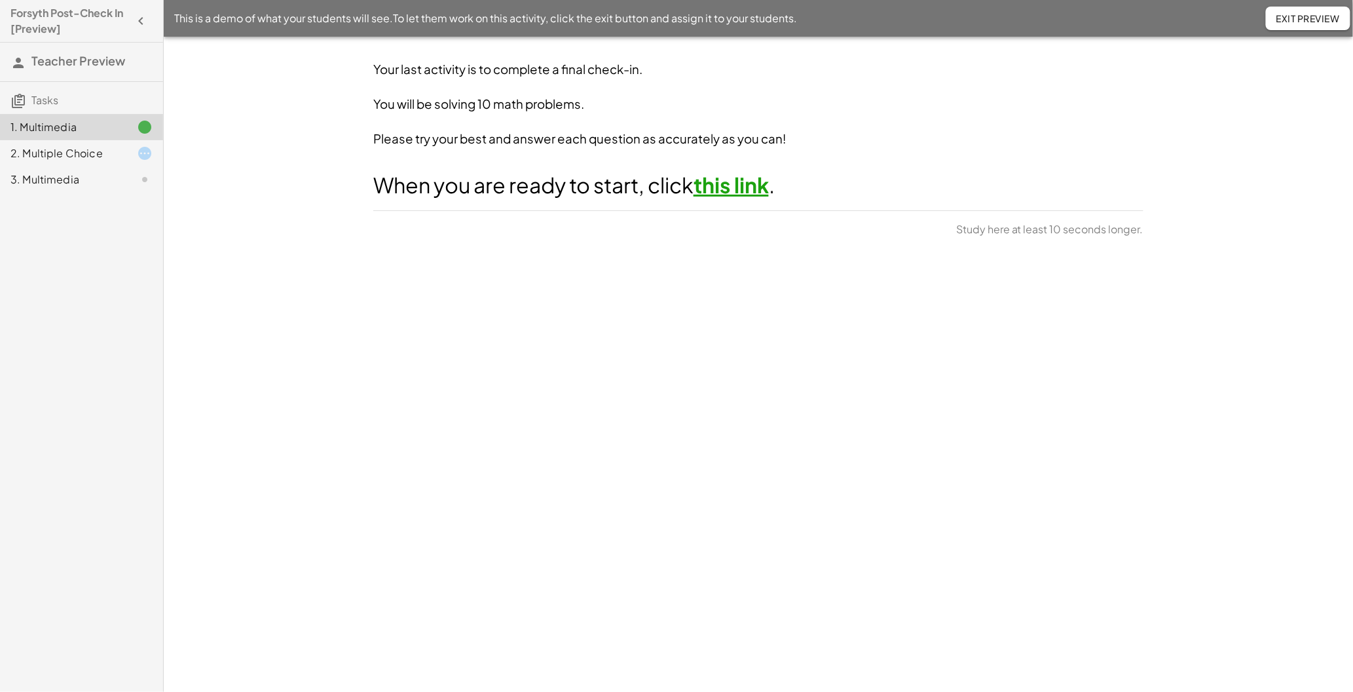
click at [1182, 20] on span "Exit Preview" at bounding box center [1309, 18] width 64 height 12
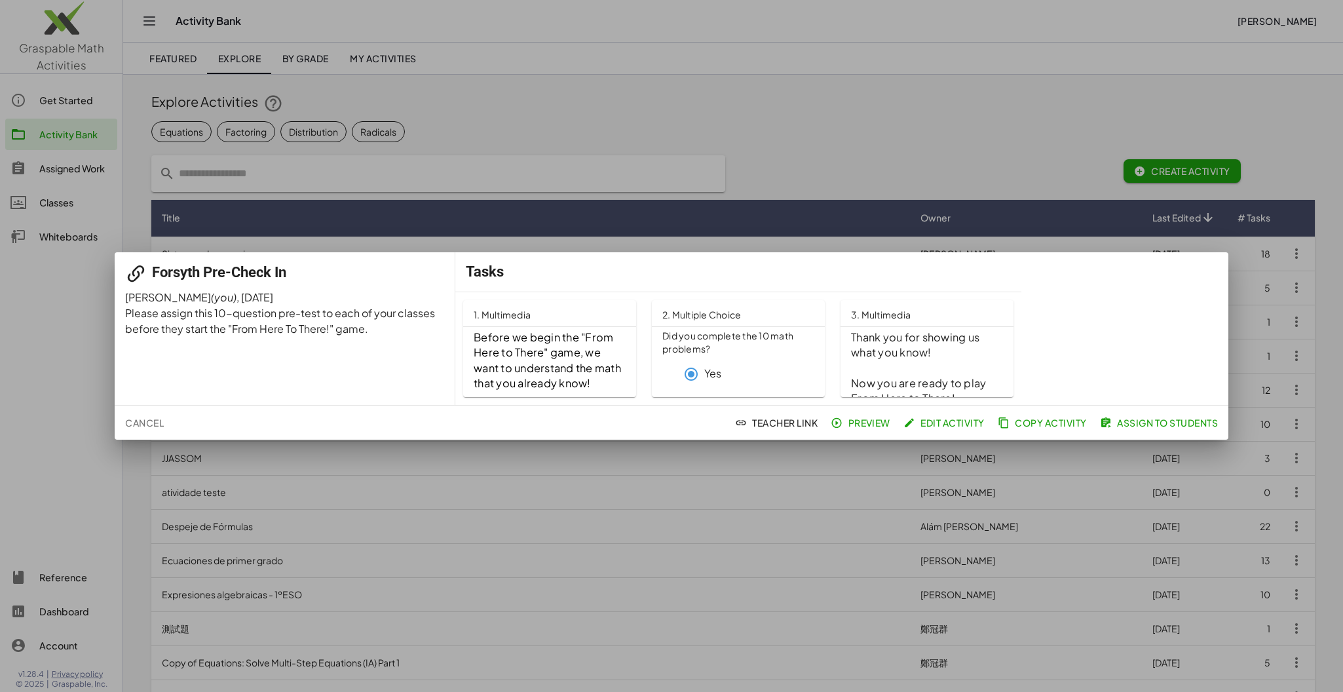
click at [1172, 422] on span "Assign to Students" at bounding box center [1159, 423] width 115 height 12
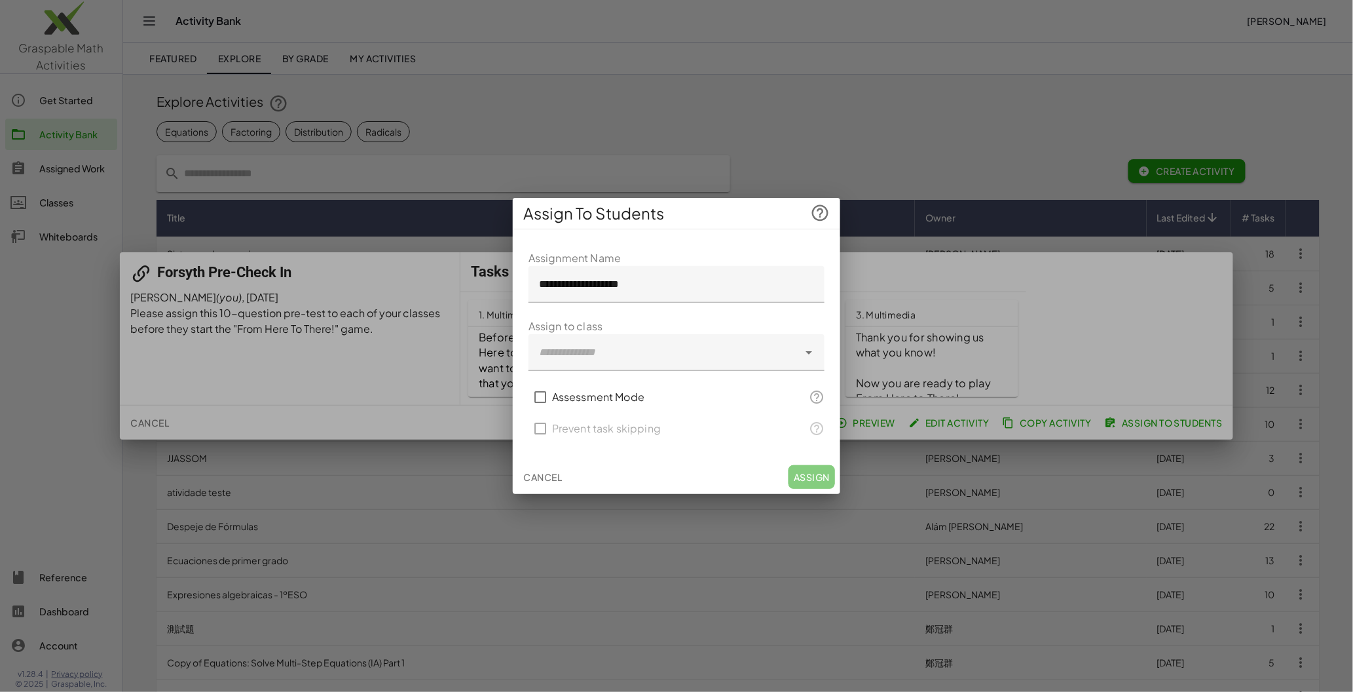
click at [799, 358] on div at bounding box center [807, 352] width 18 height 37
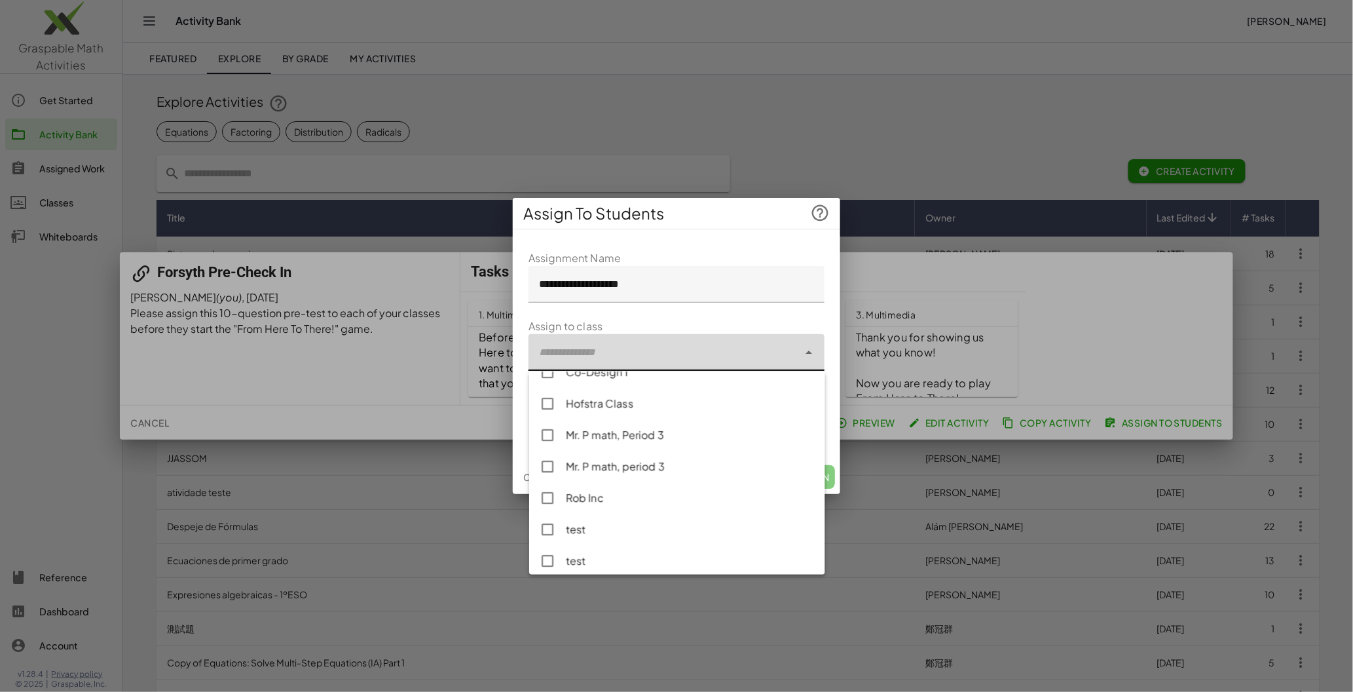
scroll to position [96, 0]
